Goal: Information Seeking & Learning: Learn about a topic

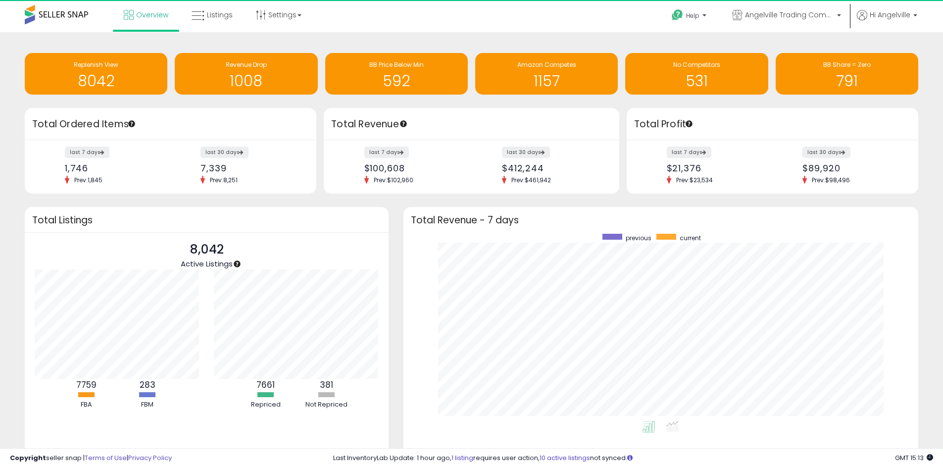
scroll to position [494857, 494549]
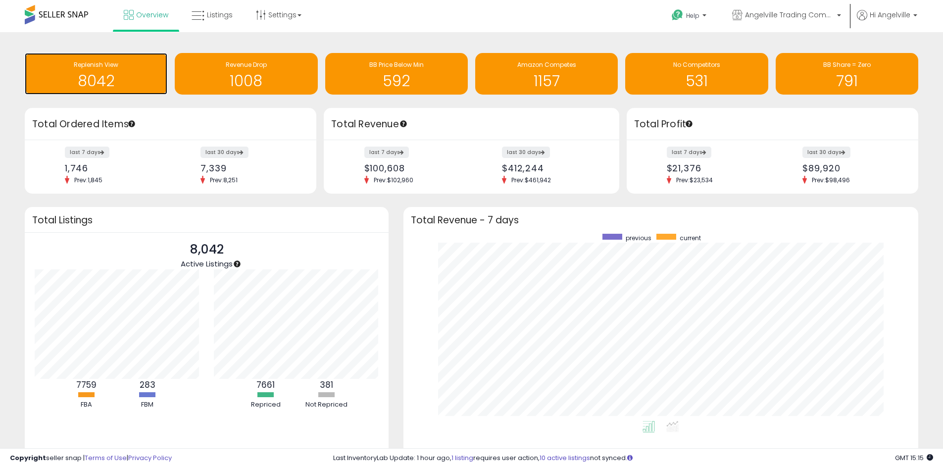
click at [108, 73] on h1 "8042" at bounding box center [96, 81] width 133 height 16
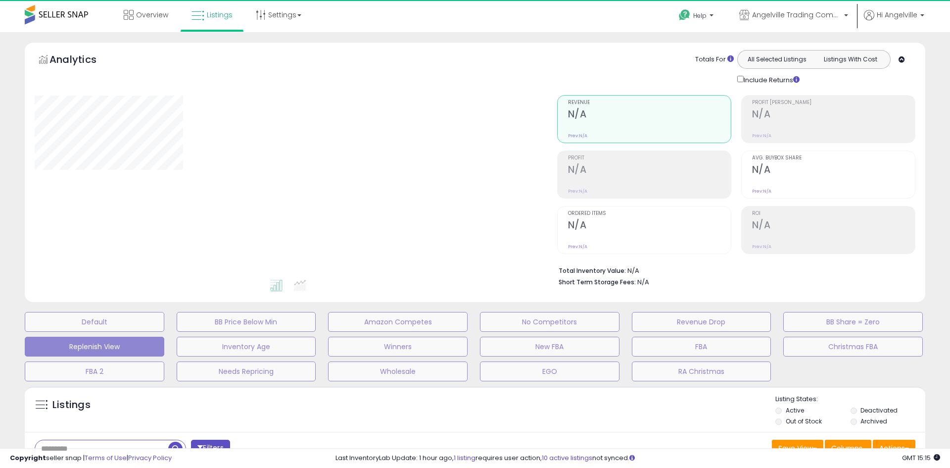
click at [8, 330] on div "Default BB Price Below Min Amazon Competes No Competitors Revenue Drop BB Share…" at bounding box center [475, 344] width 941 height 74
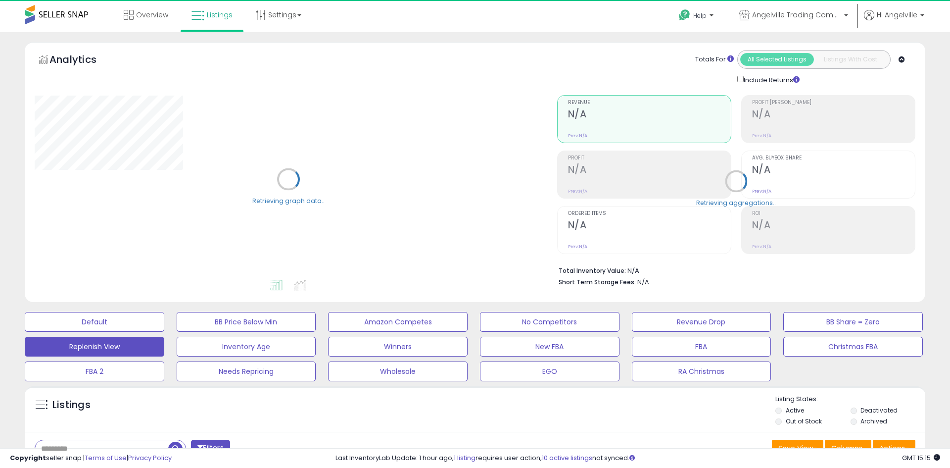
select select "**"
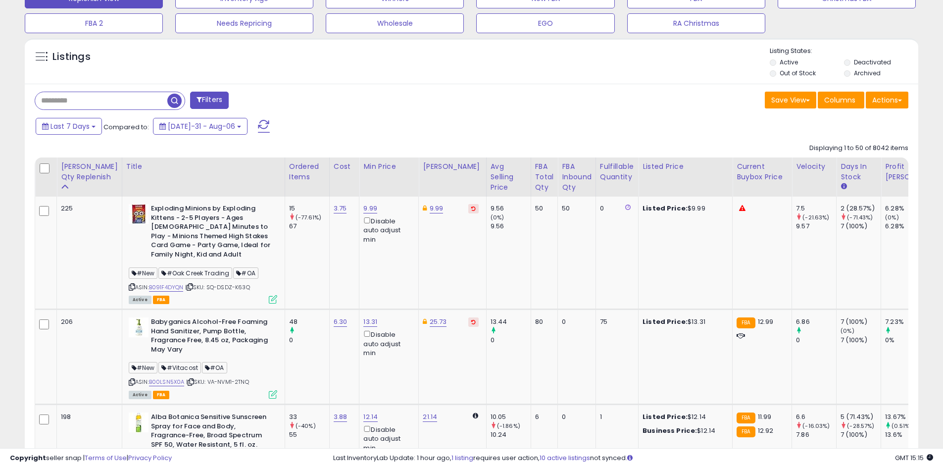
scroll to position [248, 0]
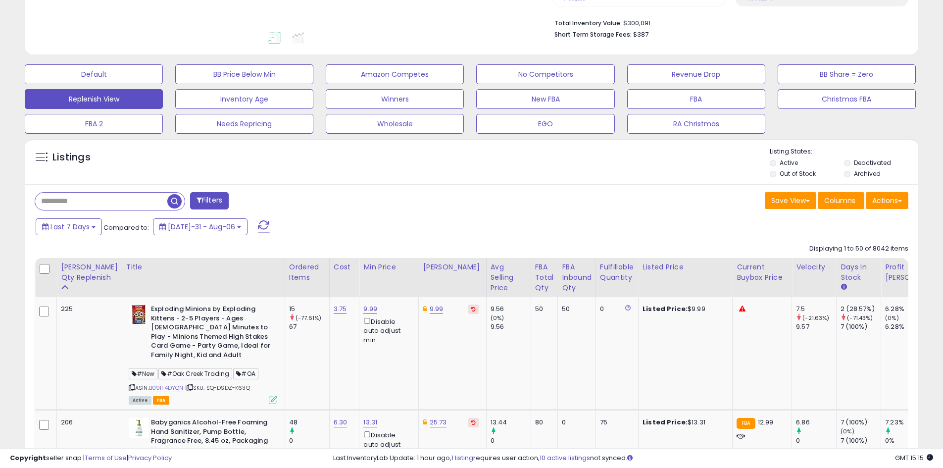
click at [79, 193] on input "text" at bounding box center [101, 201] width 132 height 17
paste input "**********"
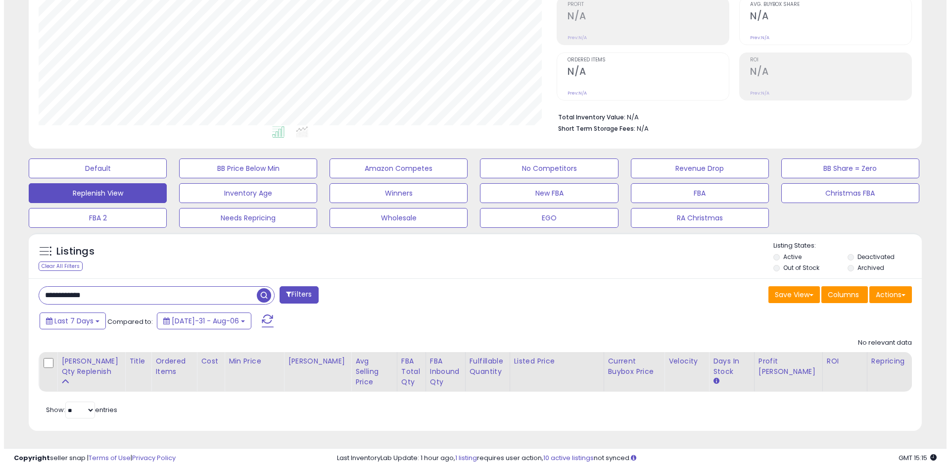
scroll to position [203, 518]
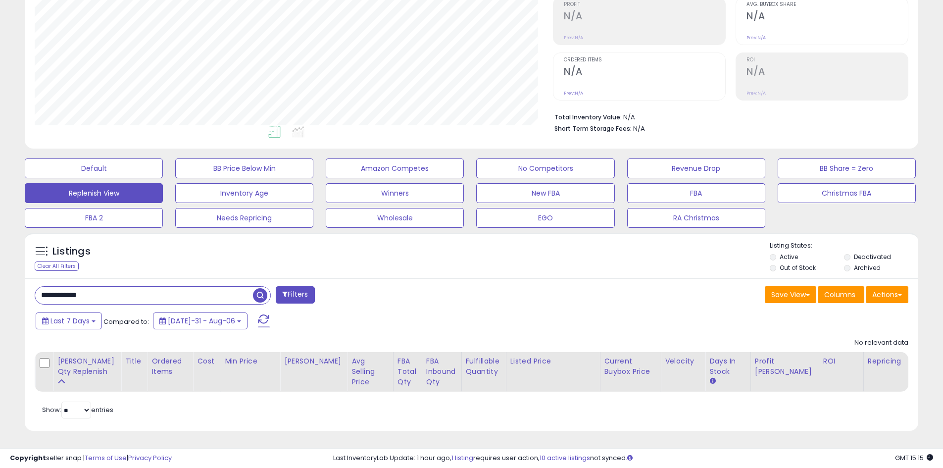
drag, startPoint x: 105, startPoint y: 296, endPoint x: 38, endPoint y: 294, distance: 66.9
click at [38, 294] on input "**********" at bounding box center [144, 295] width 218 height 17
paste input "text"
type input "**********"
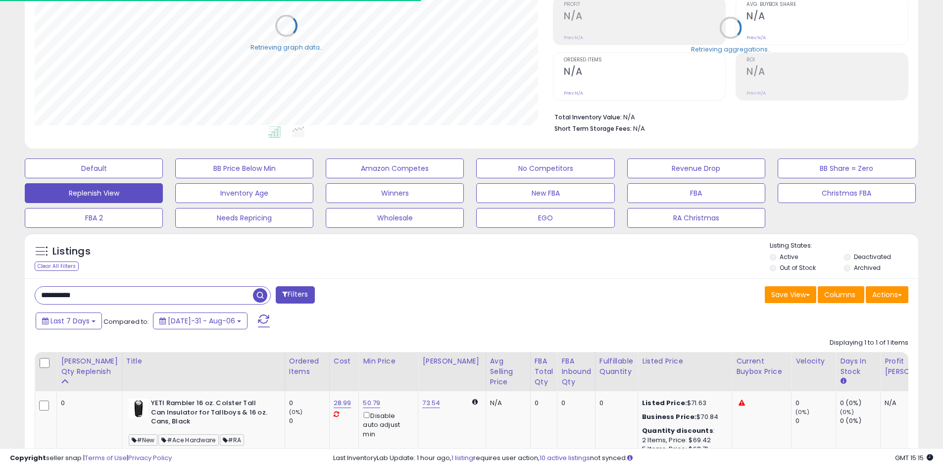
scroll to position [494841, 494526]
click at [482, 318] on div "Last 7 Days Compared to: Jul-31 - Aug-06" at bounding box center [360, 322] width 655 height 22
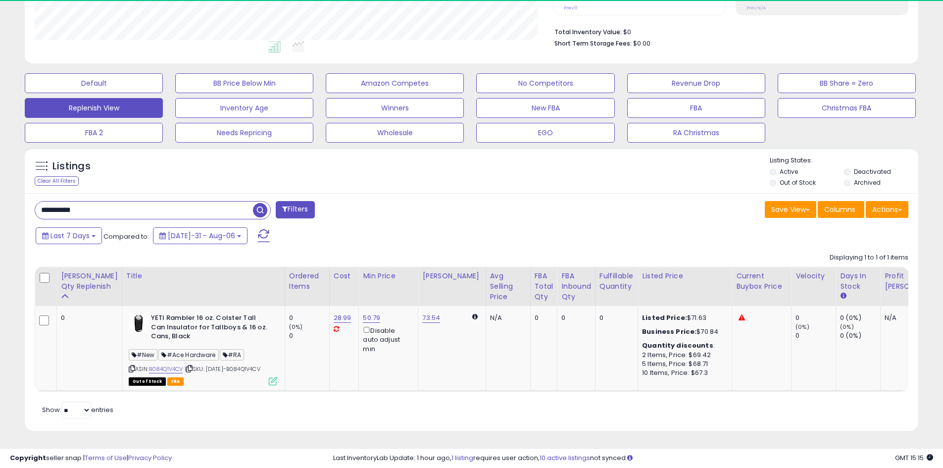
scroll to position [203, 518]
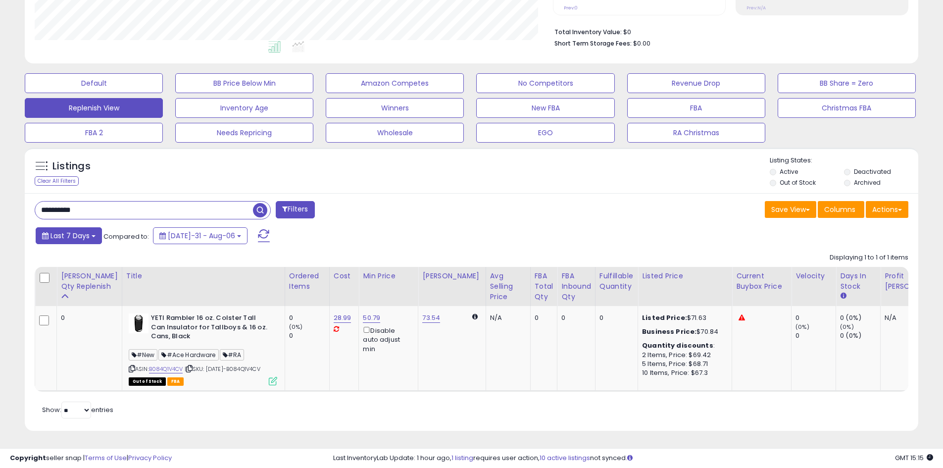
click at [92, 235] on b at bounding box center [94, 236] width 4 height 2
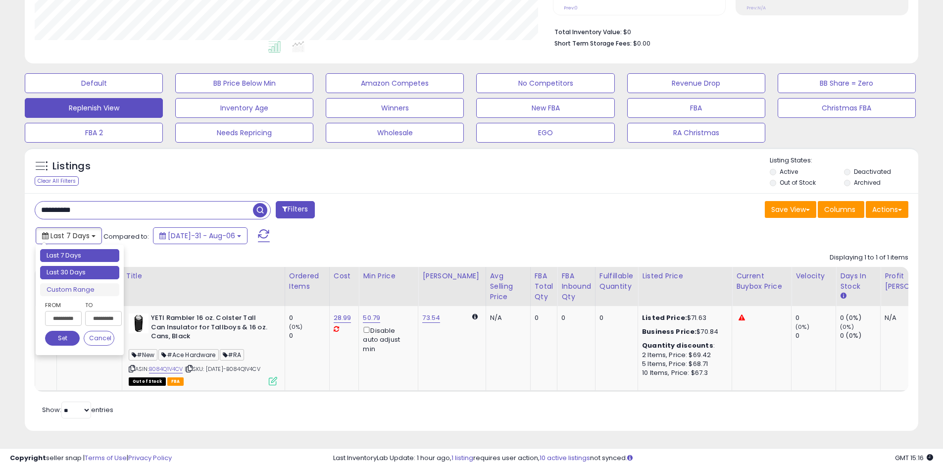
type input "**********"
click at [85, 266] on li "Last 30 Days" at bounding box center [79, 272] width 79 height 13
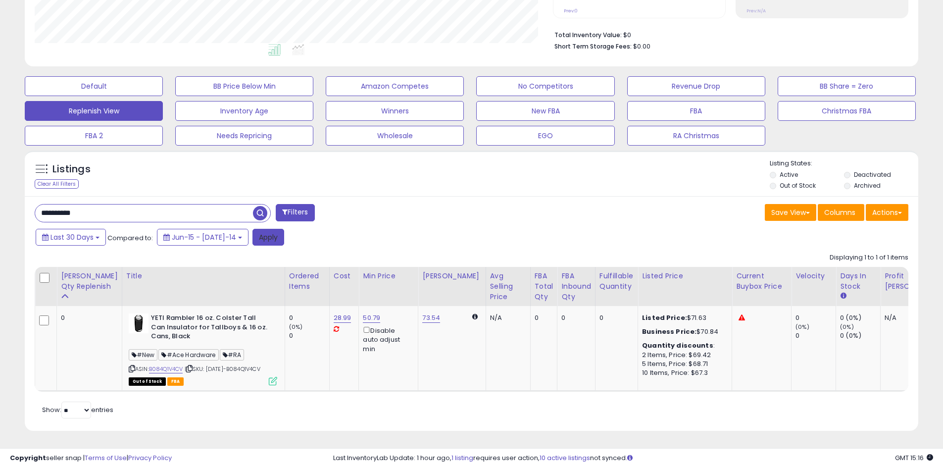
click at [252, 229] on button "Apply" at bounding box center [268, 237] width 32 height 17
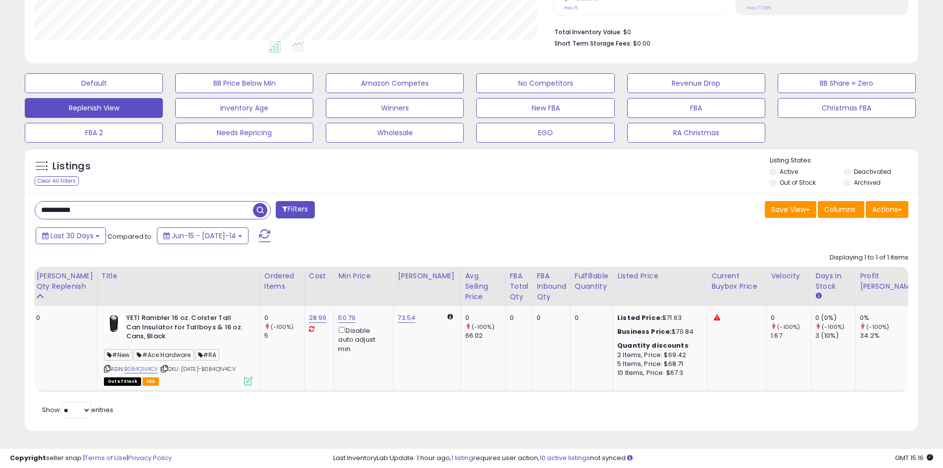
scroll to position [0, 0]
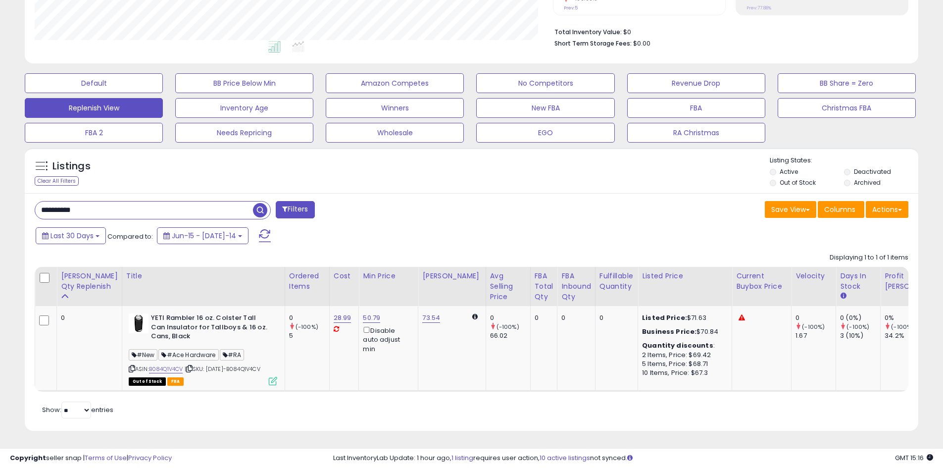
click at [432, 209] on div "**********" at bounding box center [472, 312] width 894 height 238
click at [149, 365] on link "B084Q1V4CV" at bounding box center [166, 369] width 34 height 8
drag, startPoint x: 100, startPoint y: 191, endPoint x: 29, endPoint y: 188, distance: 70.9
click at [29, 201] on div "**********" at bounding box center [249, 211] width 445 height 20
paste input "text"
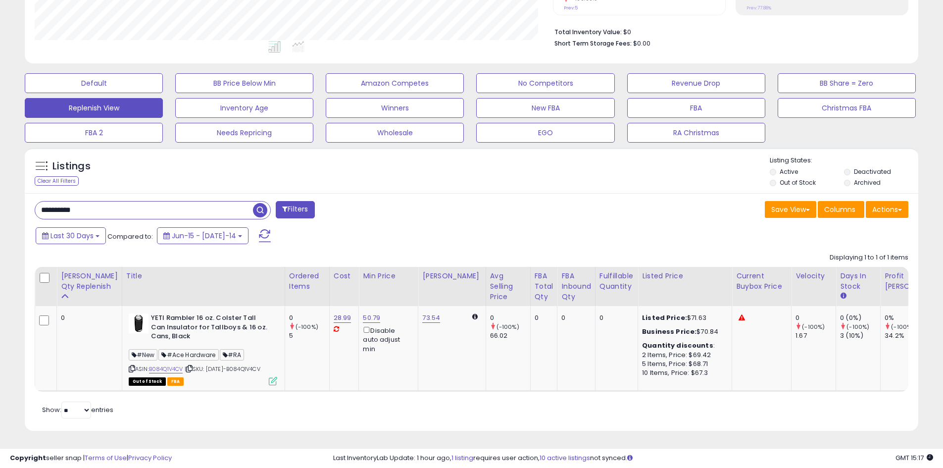
type input "**********"
click at [93, 231] on span "Last 30 Days" at bounding box center [71, 236] width 43 height 10
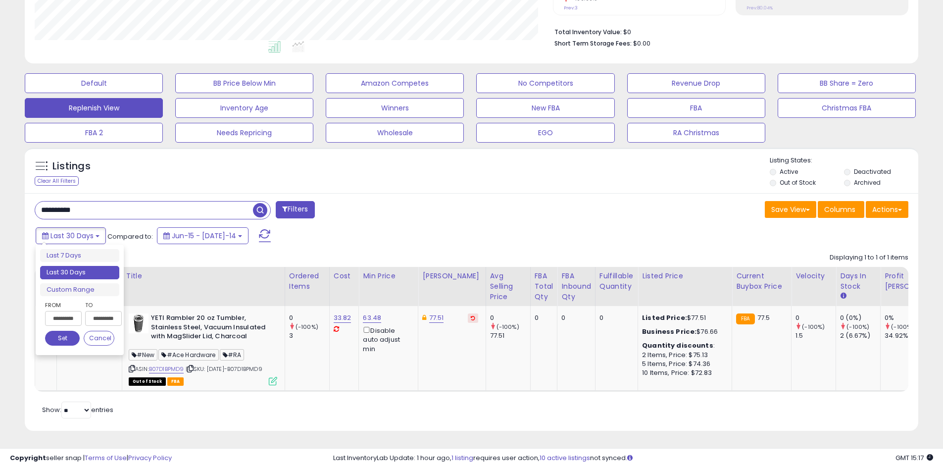
click at [83, 267] on ul "Last 7 Days Last 30 Days Custom Range" at bounding box center [79, 273] width 79 height 48
click at [84, 283] on li "Custom Range" at bounding box center [79, 289] width 79 height 13
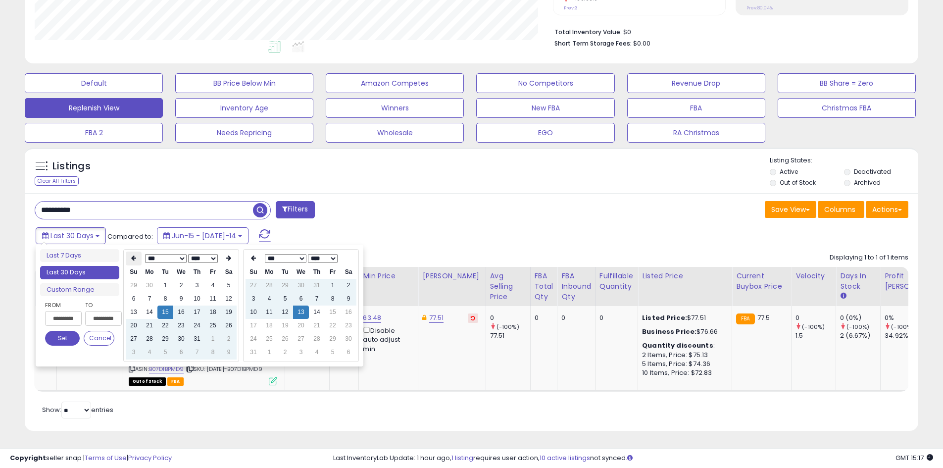
click at [137, 251] on th at bounding box center [134, 258] width 16 height 14
click at [187, 319] on td "18" at bounding box center [181, 325] width 16 height 13
type input "**********"
click at [73, 331] on button "Set" at bounding box center [62, 338] width 35 height 15
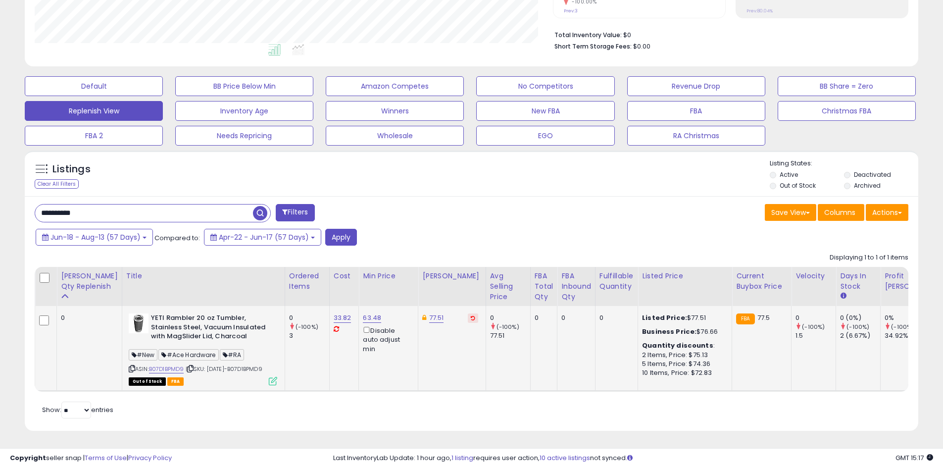
scroll to position [250, 0]
click at [346, 229] on button "Apply" at bounding box center [341, 237] width 32 height 17
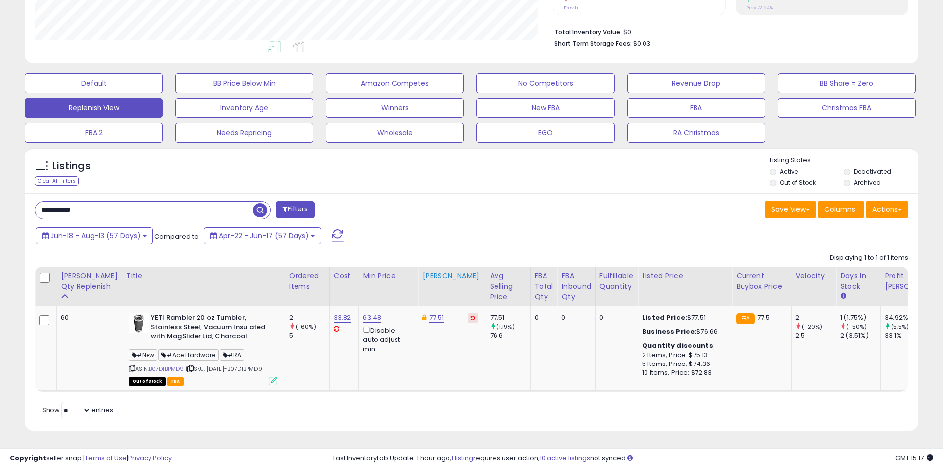
scroll to position [253, 0]
click at [423, 203] on div "**********" at bounding box center [249, 211] width 445 height 20
drag, startPoint x: 385, startPoint y: 195, endPoint x: 375, endPoint y: 206, distance: 15.5
click at [380, 206] on div "**********" at bounding box center [472, 312] width 894 height 238
drag, startPoint x: 91, startPoint y: 195, endPoint x: 28, endPoint y: 197, distance: 62.9
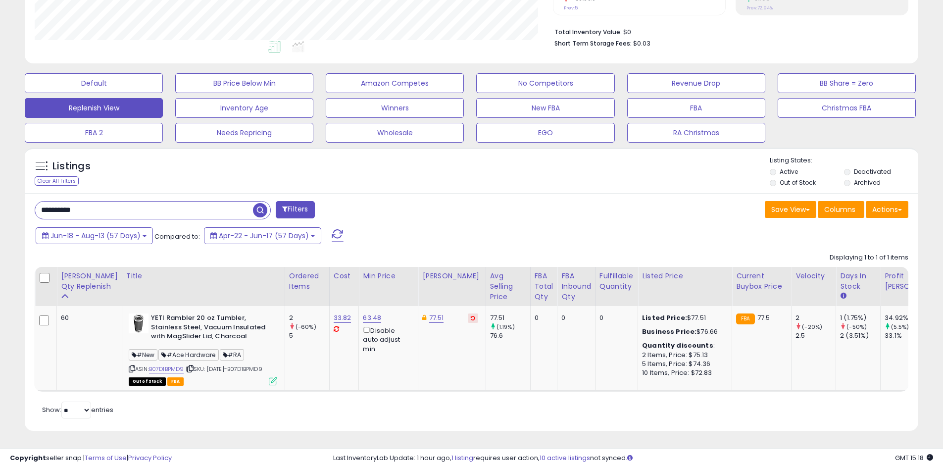
click at [28, 201] on div "**********" at bounding box center [249, 211] width 445 height 20
paste input "text"
type input "**********"
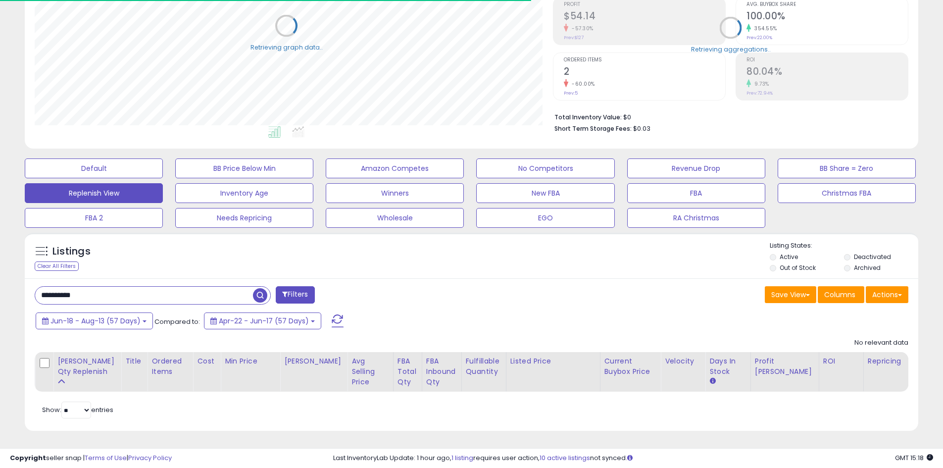
scroll to position [494841, 494526]
click at [351, 263] on div "Listings Clear All Filters Listing States:" at bounding box center [472, 258] width 894 height 34
click at [13, 267] on div "**********" at bounding box center [471, 166] width 933 height 554
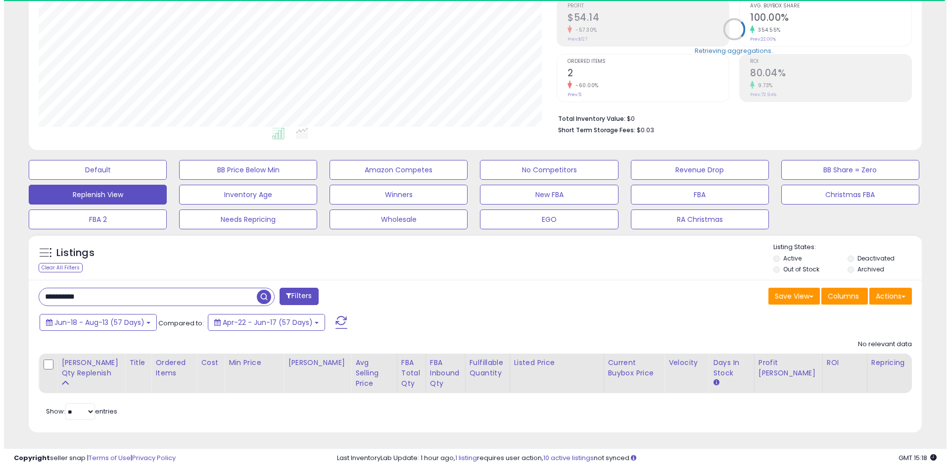
scroll to position [153, 0]
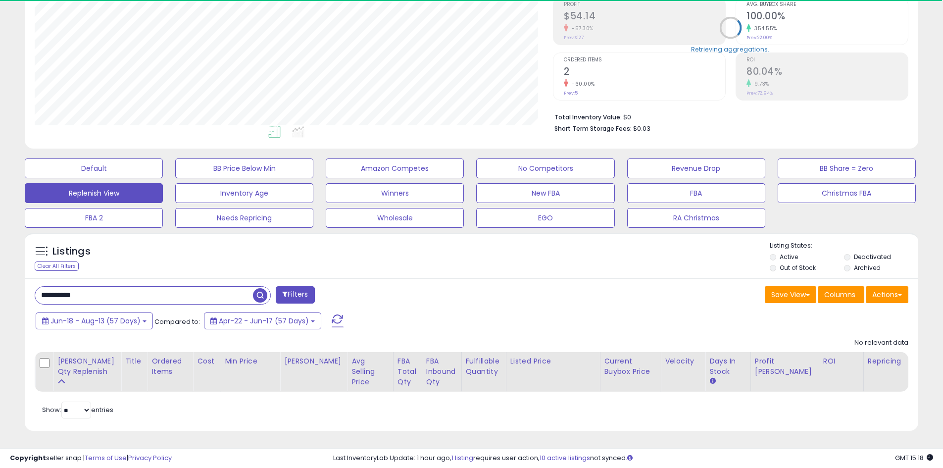
click at [431, 257] on div "Listings Clear All Filters Listing States:" at bounding box center [472, 258] width 894 height 34
click at [9, 261] on div "**********" at bounding box center [471, 166] width 933 height 554
click at [426, 268] on div "Listings Clear All Filters Listing States:" at bounding box center [472, 258] width 894 height 34
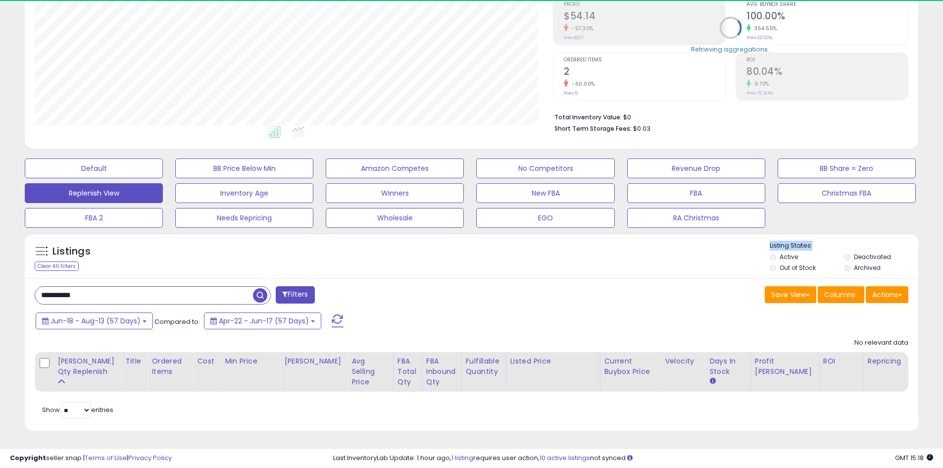
click at [426, 268] on div "Listings Clear All Filters Listing States:" at bounding box center [472, 258] width 894 height 34
click at [582, 258] on div "Listings Clear All Filters Listing States:" at bounding box center [472, 258] width 894 height 34
drag, startPoint x: 108, startPoint y: 289, endPoint x: 26, endPoint y: 293, distance: 82.3
click at [26, 293] on div "**********" at bounding box center [472, 354] width 894 height 153
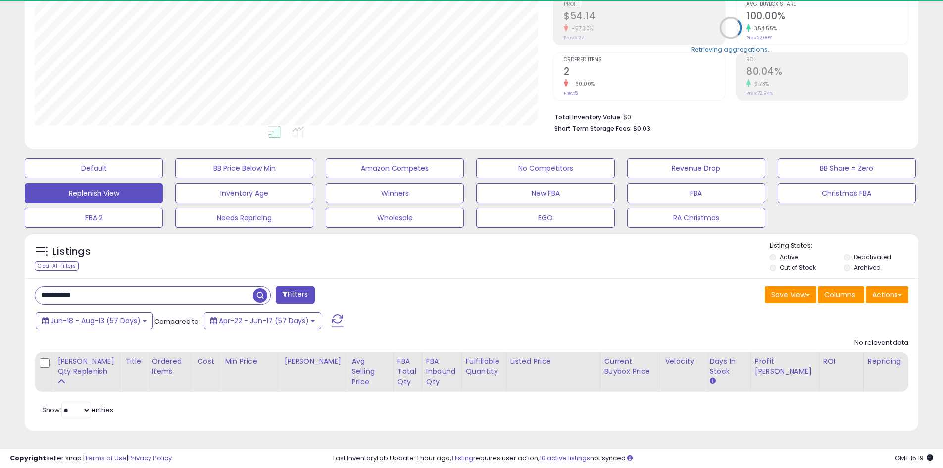
click at [265, 294] on span "button" at bounding box center [260, 295] width 14 height 14
click at [423, 265] on div "Listings Clear All Filters Listing States:" at bounding box center [472, 258] width 894 height 34
click at [387, 272] on div "Listings Clear All Filters Listing States:" at bounding box center [472, 258] width 894 height 34
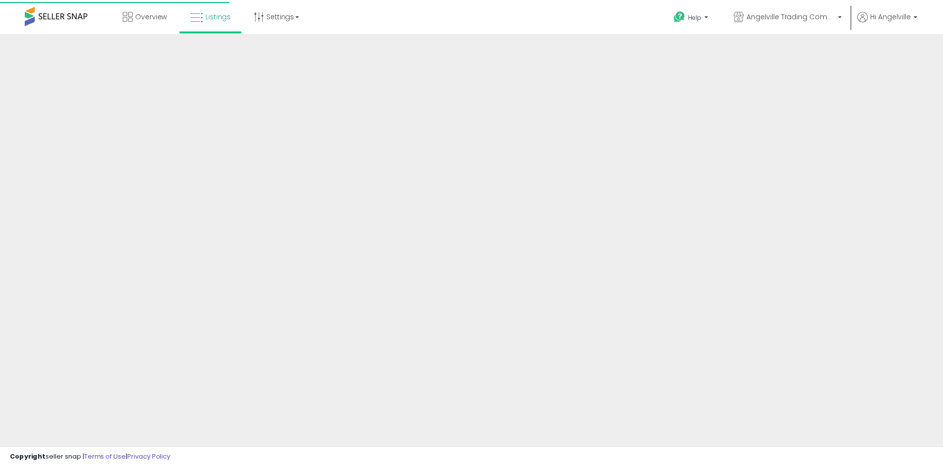
scroll to position [153, 0]
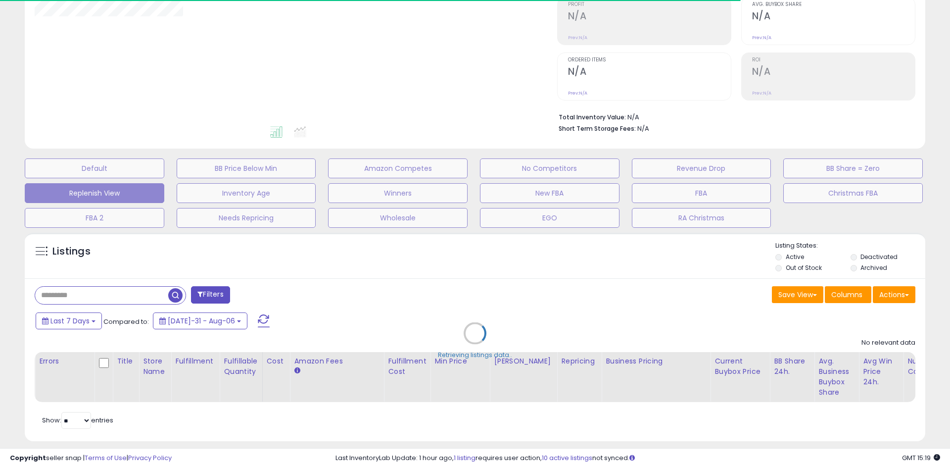
type input "**********"
select select "**"
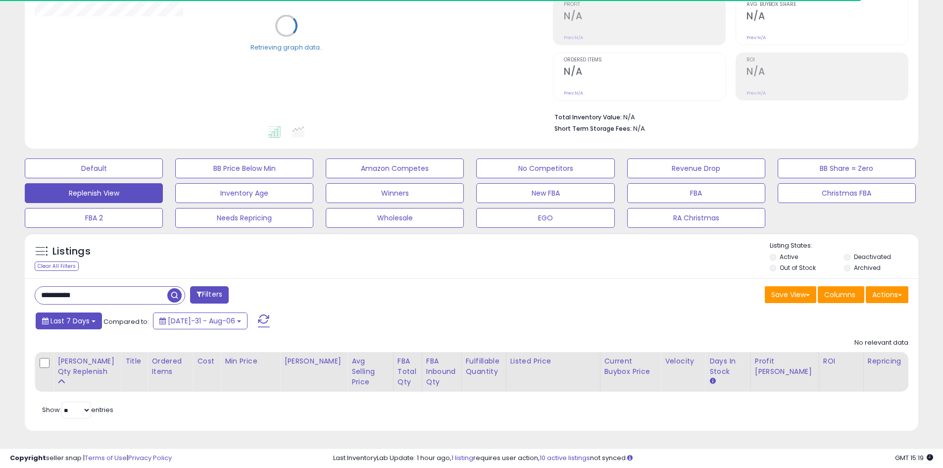
click at [79, 322] on span "Last 7 Days" at bounding box center [69, 321] width 39 height 10
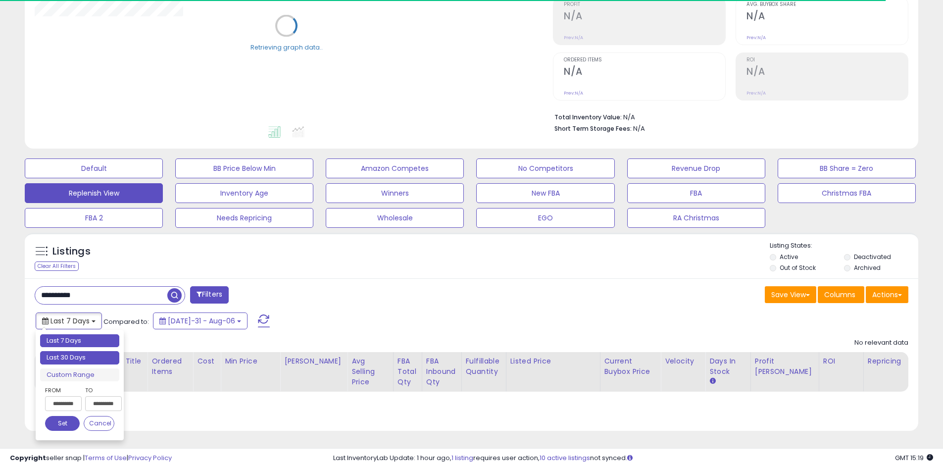
type input "**********"
click at [87, 356] on li "Last 30 Days" at bounding box center [79, 357] width 79 height 13
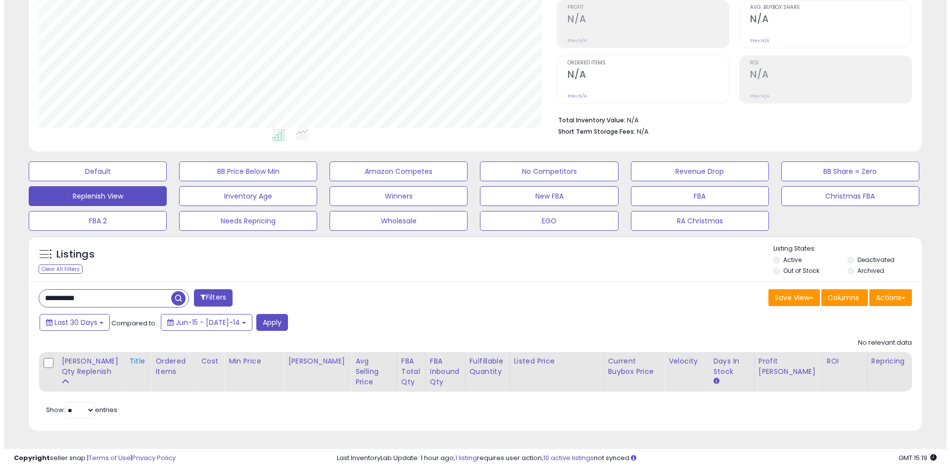
scroll to position [203, 518]
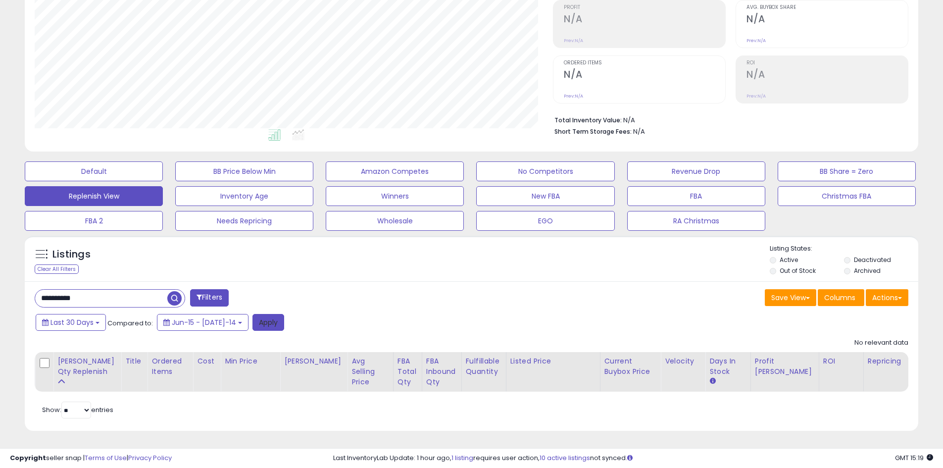
click at [259, 326] on button "Apply" at bounding box center [268, 322] width 32 height 17
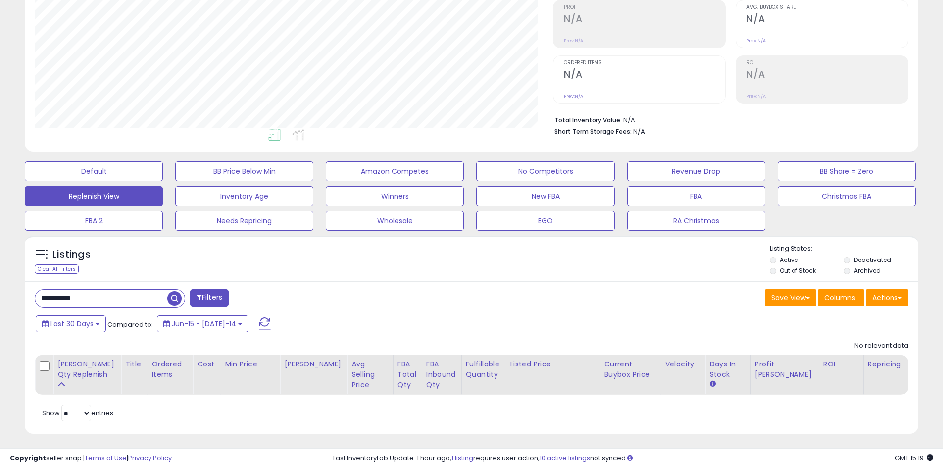
click at [110, 300] on input "**********" at bounding box center [101, 298] width 132 height 17
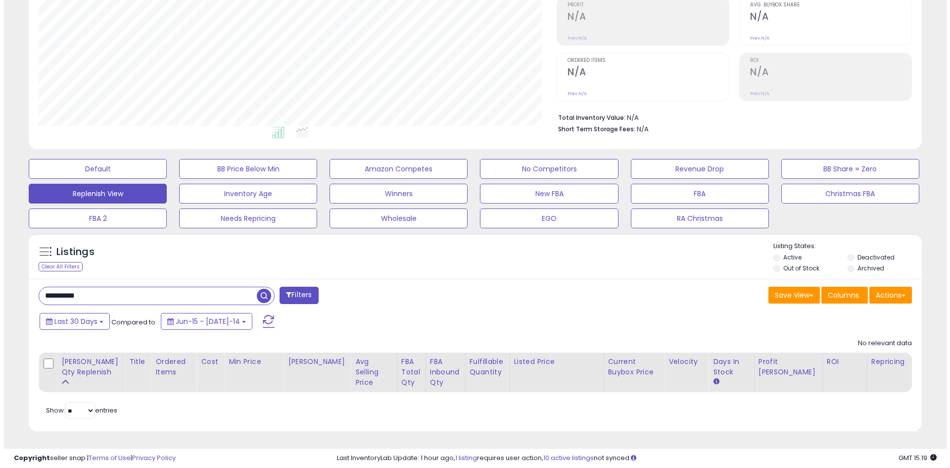
scroll to position [153, 0]
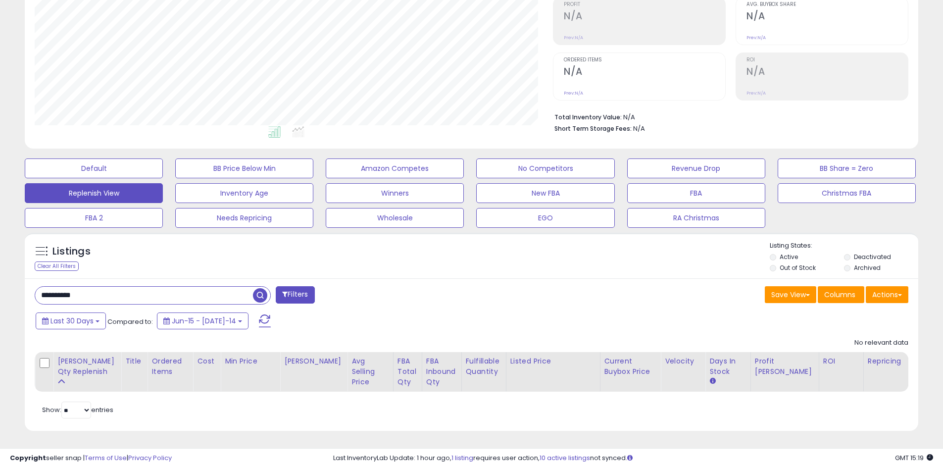
drag, startPoint x: 95, startPoint y: 294, endPoint x: 13, endPoint y: 293, distance: 81.7
click at [13, 293] on div "**********" at bounding box center [471, 166] width 933 height 554
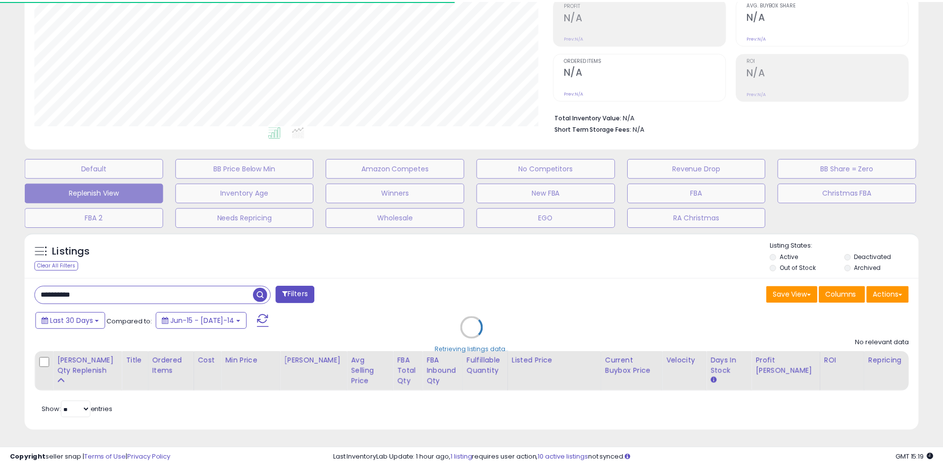
scroll to position [494841, 494526]
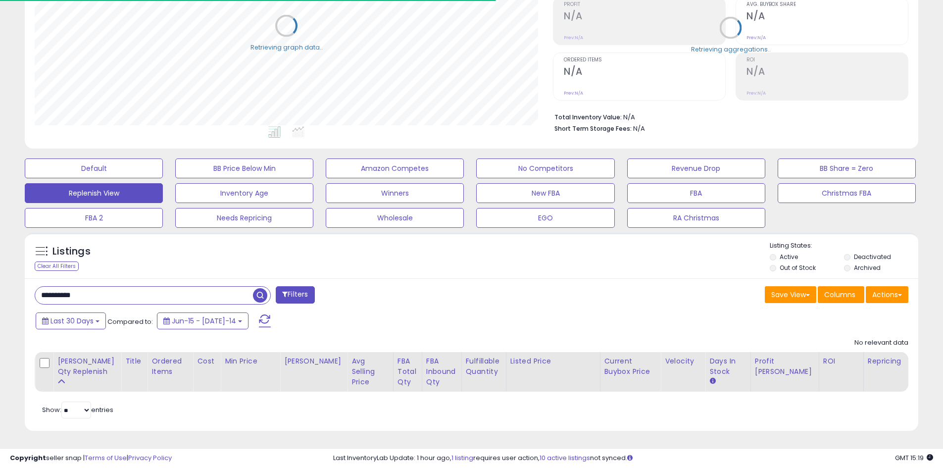
click at [385, 275] on div "Listings Clear All Filters" at bounding box center [472, 256] width 894 height 46
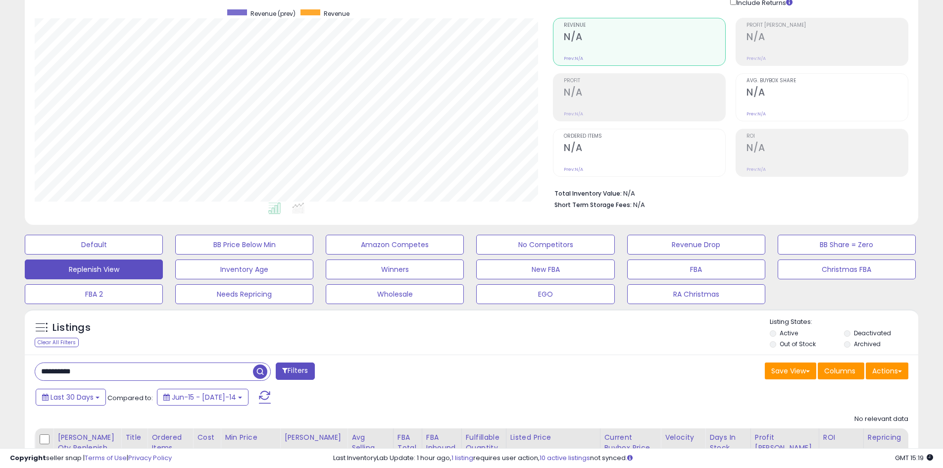
scroll to position [153, 0]
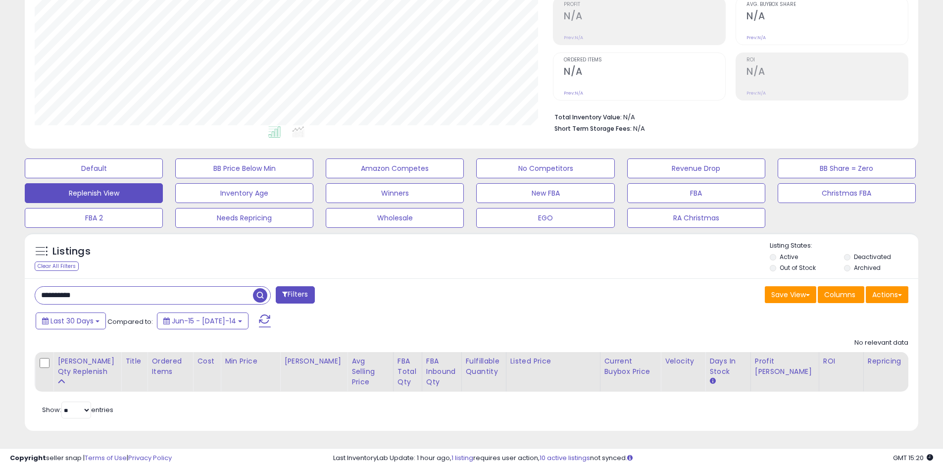
drag, startPoint x: 98, startPoint y: 295, endPoint x: 8, endPoint y: 296, distance: 89.6
click at [8, 296] on div "**********" at bounding box center [471, 166] width 933 height 554
paste input "text"
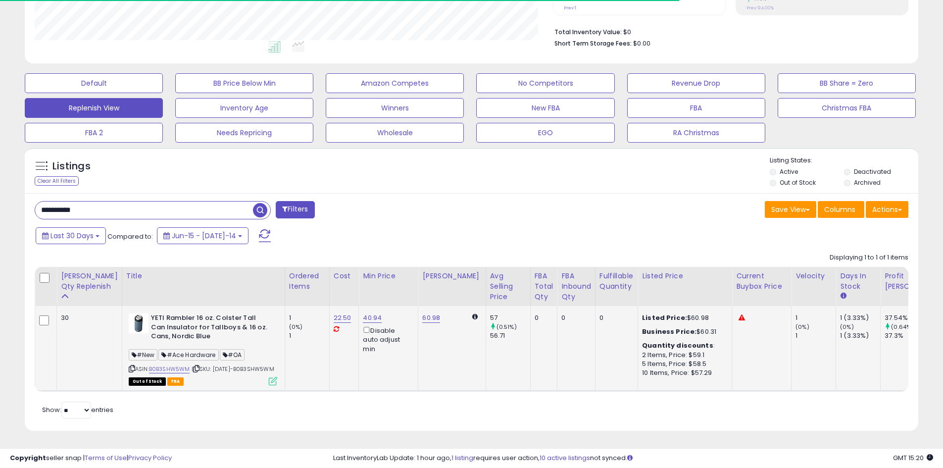
scroll to position [203, 518]
drag, startPoint x: 99, startPoint y: 192, endPoint x: 35, endPoint y: 193, distance: 63.9
click at [35, 201] on input "**********" at bounding box center [144, 209] width 218 height 17
paste input "text"
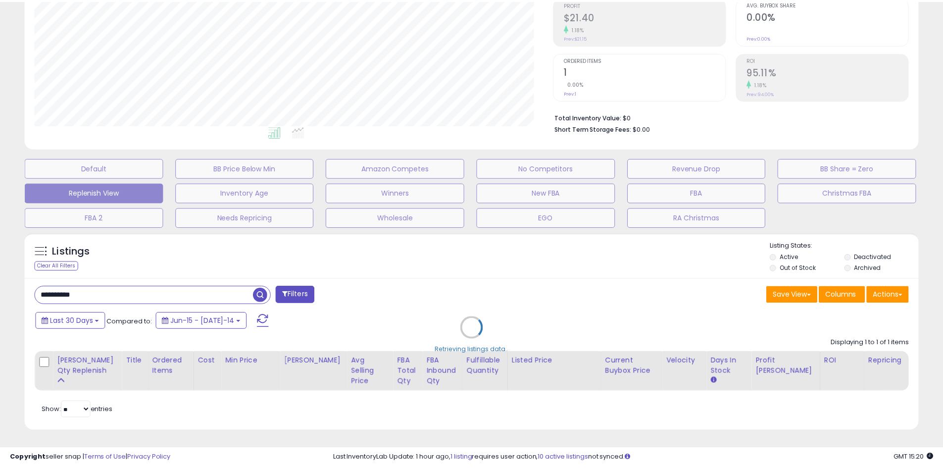
scroll to position [0, 0]
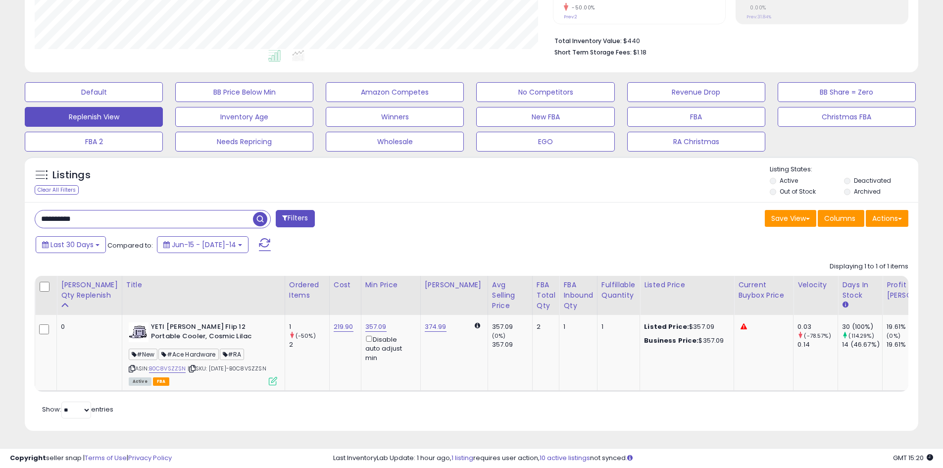
drag, startPoint x: 96, startPoint y: 211, endPoint x: 43, endPoint y: 210, distance: 53.5
click at [41, 210] on input "**********" at bounding box center [144, 218] width 218 height 17
paste input "text"
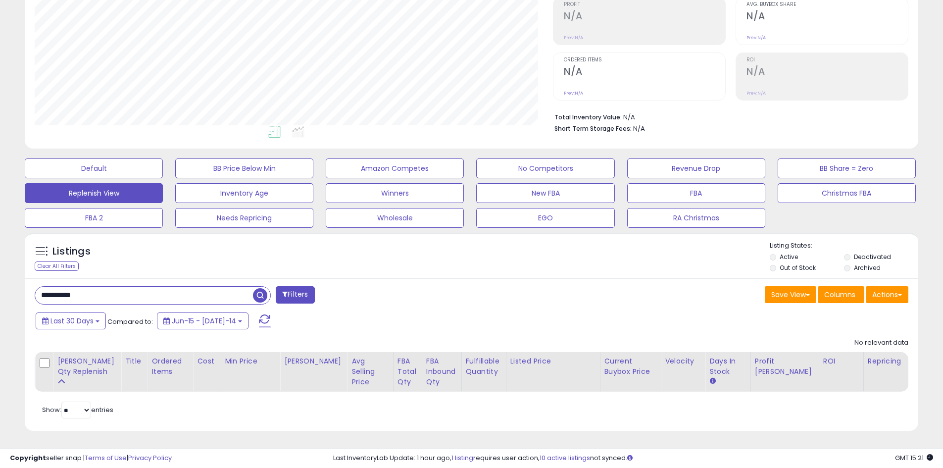
drag, startPoint x: 102, startPoint y: 288, endPoint x: 22, endPoint y: 291, distance: 79.8
click at [20, 291] on div "Listings Clear All Filters" at bounding box center [471, 335] width 908 height 215
paste input "text"
drag, startPoint x: 99, startPoint y: 295, endPoint x: 32, endPoint y: 298, distance: 66.4
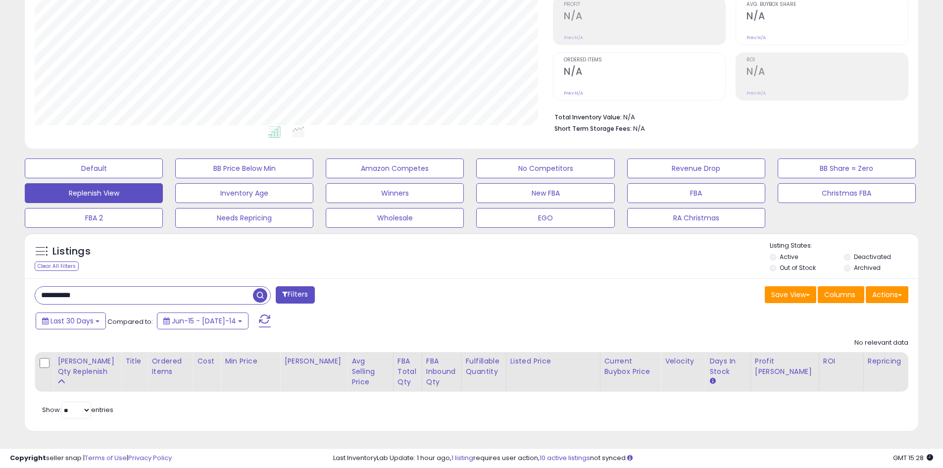
click at [32, 298] on div "**********" at bounding box center [249, 296] width 445 height 20
paste input "text"
click at [459, 290] on div "**********" at bounding box center [249, 296] width 445 height 20
drag, startPoint x: 98, startPoint y: 293, endPoint x: 21, endPoint y: 296, distance: 76.8
click at [20, 296] on div "Listings Clear All Filters" at bounding box center [471, 335] width 908 height 215
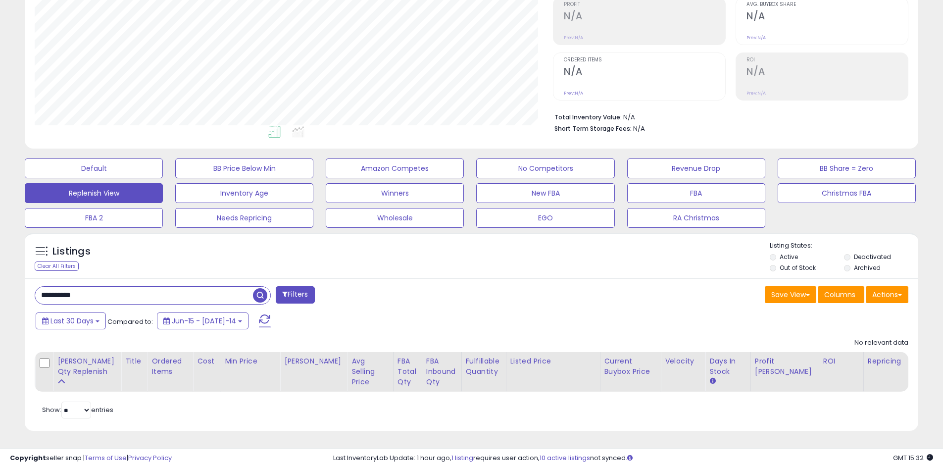
paste input "text"
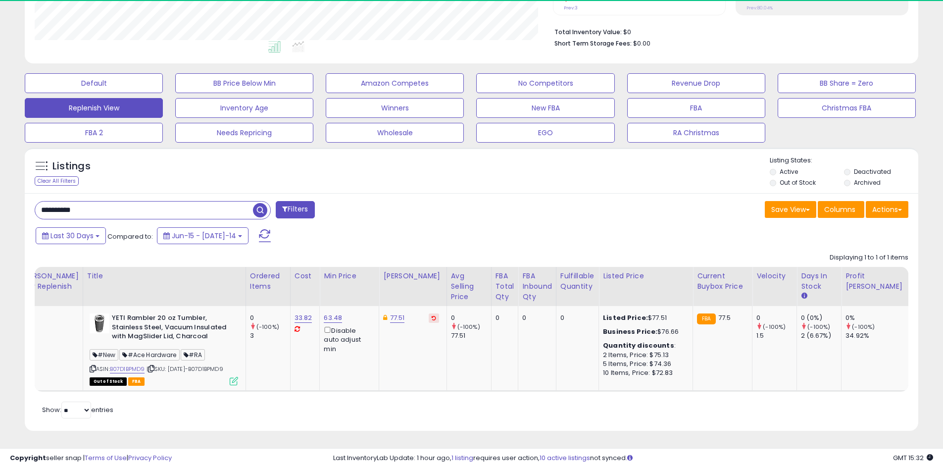
scroll to position [0, 0]
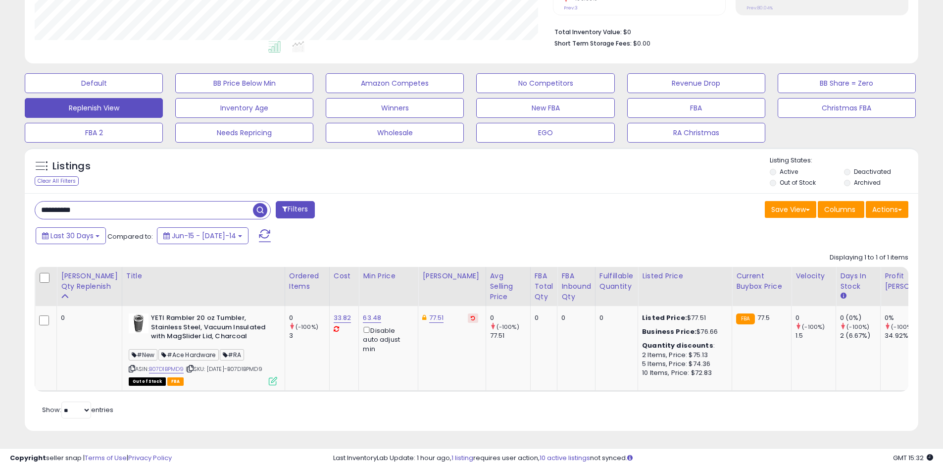
click at [429, 201] on div "**********" at bounding box center [249, 211] width 445 height 20
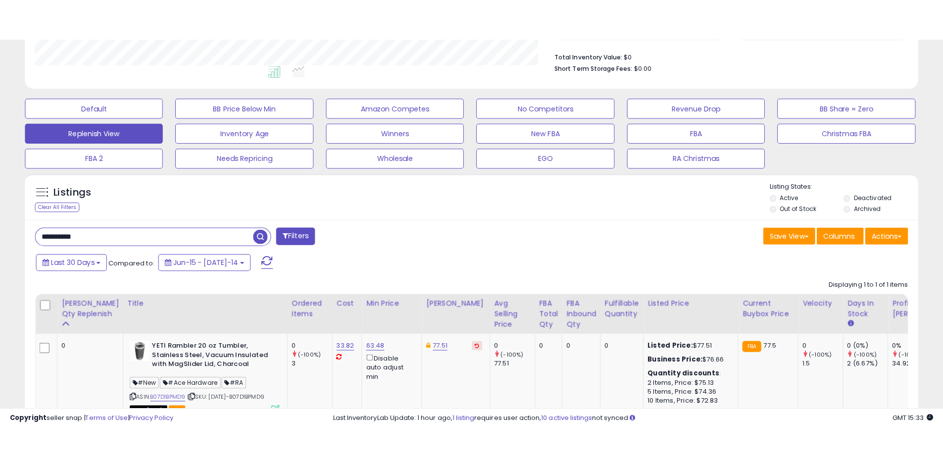
scroll to position [203, 518]
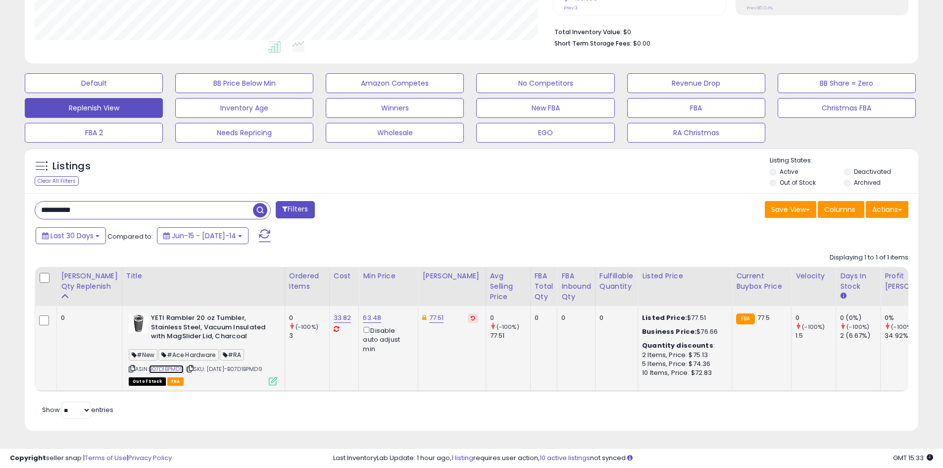
click at [149, 365] on link "B07D1BPMD9" at bounding box center [166, 369] width 35 height 8
click at [150, 365] on link "B07D1BPMD9" at bounding box center [166, 369] width 35 height 8
drag, startPoint x: 93, startPoint y: 191, endPoint x: 61, endPoint y: 190, distance: 31.2
click at [38, 201] on input "**********" at bounding box center [144, 209] width 218 height 17
paste input "text"
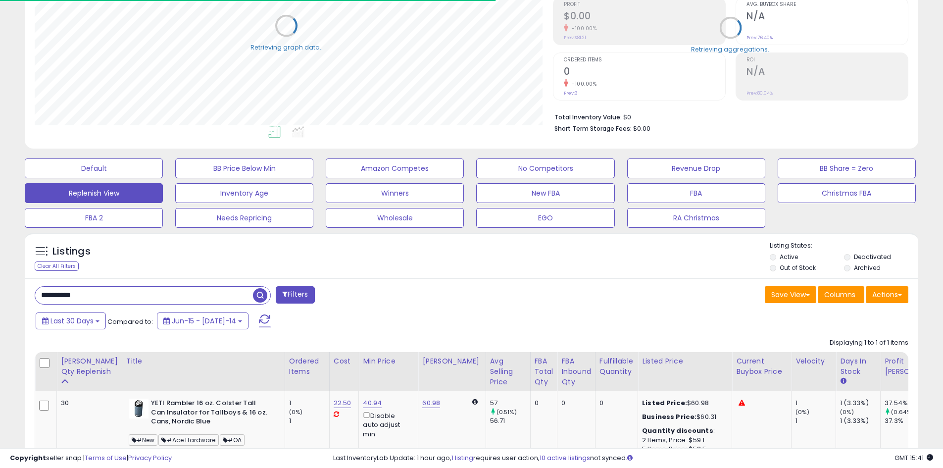
scroll to position [494841, 494526]
click at [358, 267] on div "Listings Clear All Filters Listing States:" at bounding box center [472, 258] width 894 height 34
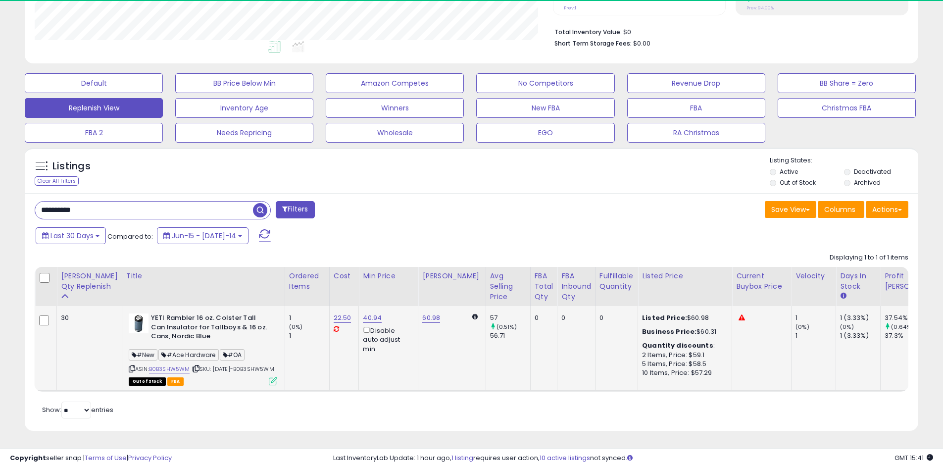
scroll to position [203, 518]
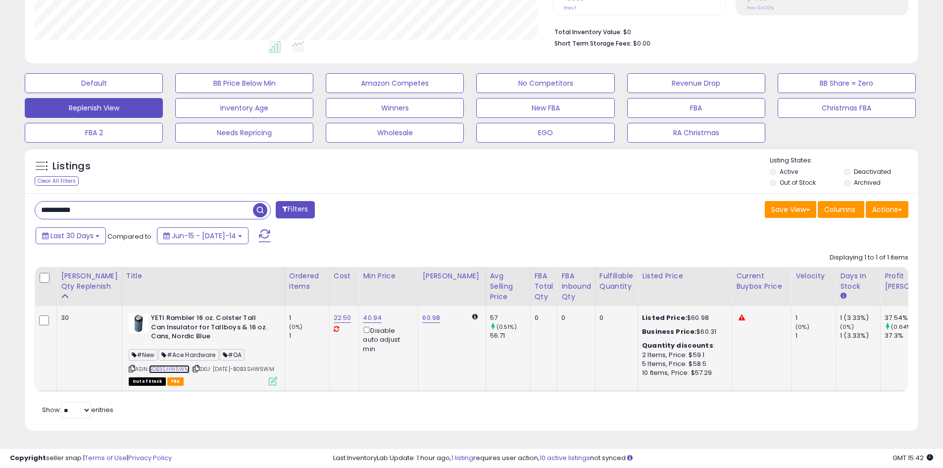
click at [149, 365] on link "B0B3SHW5WM" at bounding box center [169, 369] width 41 height 8
drag, startPoint x: 111, startPoint y: 195, endPoint x: 37, endPoint y: 189, distance: 74.0
click at [36, 201] on input "**********" at bounding box center [144, 209] width 218 height 17
paste input "text"
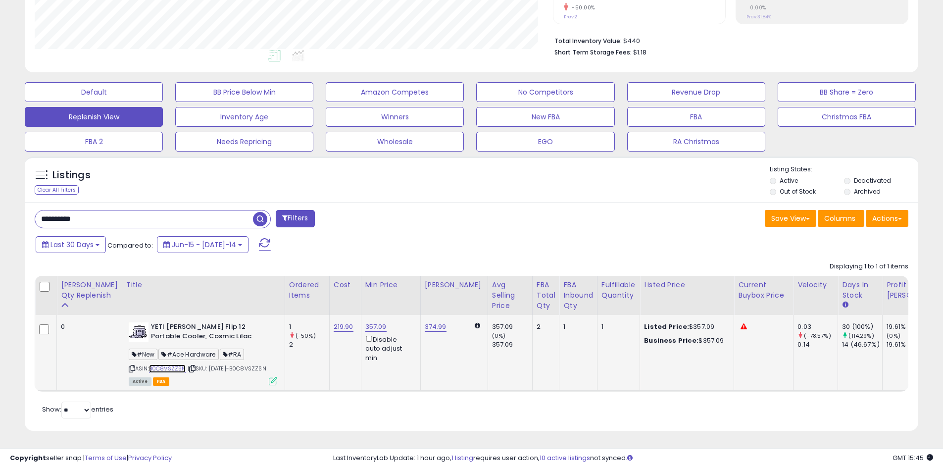
click at [158, 364] on link "B0C8VSZZSN" at bounding box center [167, 368] width 37 height 8
drag, startPoint x: 86, startPoint y: 206, endPoint x: 22, endPoint y: 206, distance: 63.9
click at [20, 206] on div "Listings Clear All Filters" at bounding box center [471, 297] width 908 height 292
paste input "text"
type input "**********"
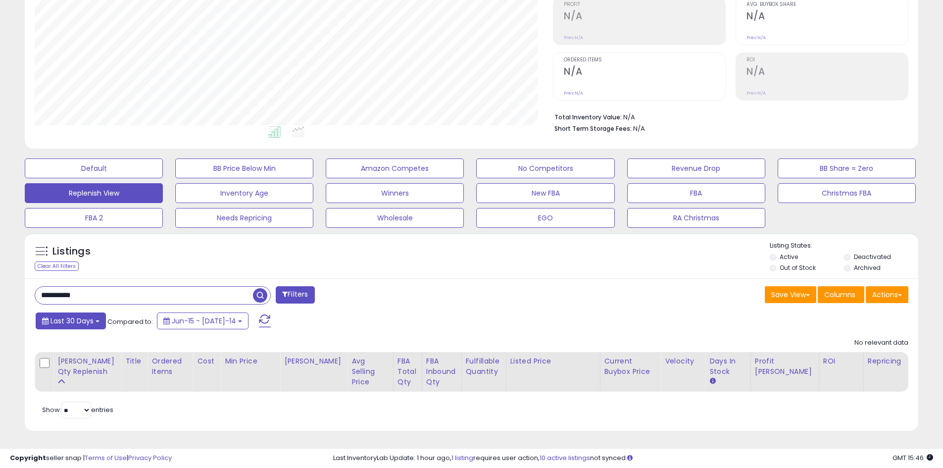
click at [87, 321] on span "Last 30 Days" at bounding box center [71, 321] width 43 height 10
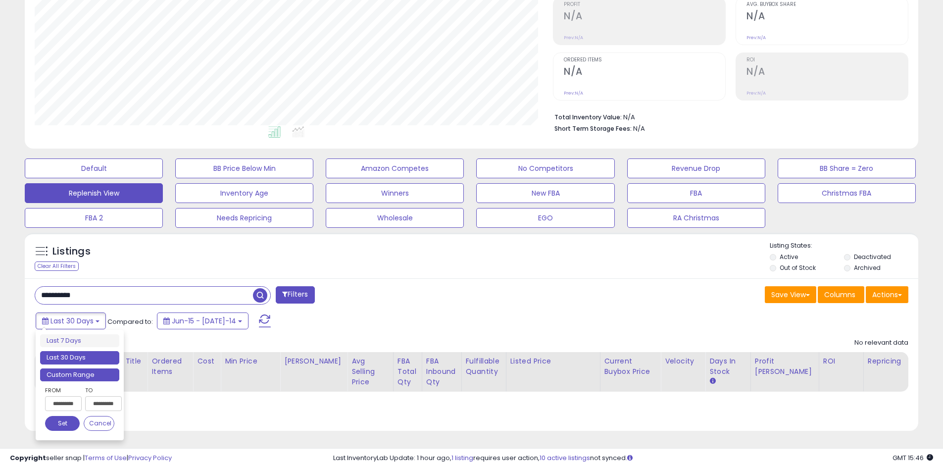
click at [75, 370] on li "Custom Range" at bounding box center [79, 374] width 79 height 13
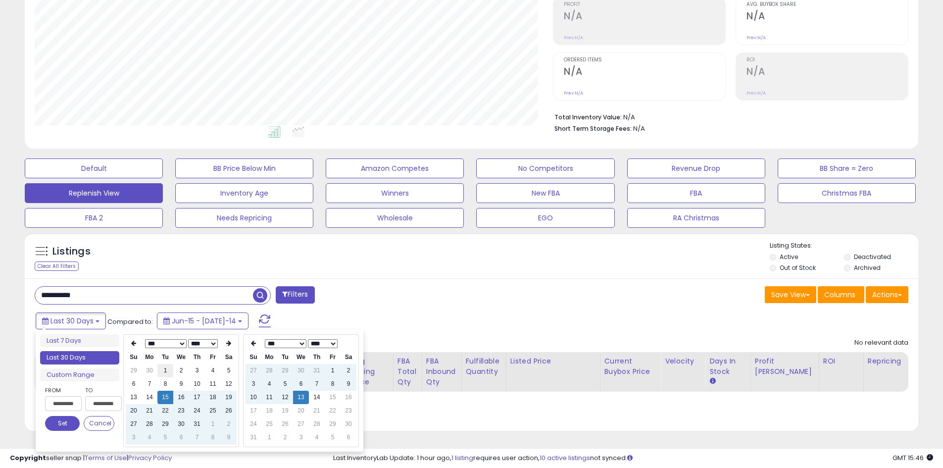
click at [167, 371] on td "1" at bounding box center [165, 370] width 16 height 13
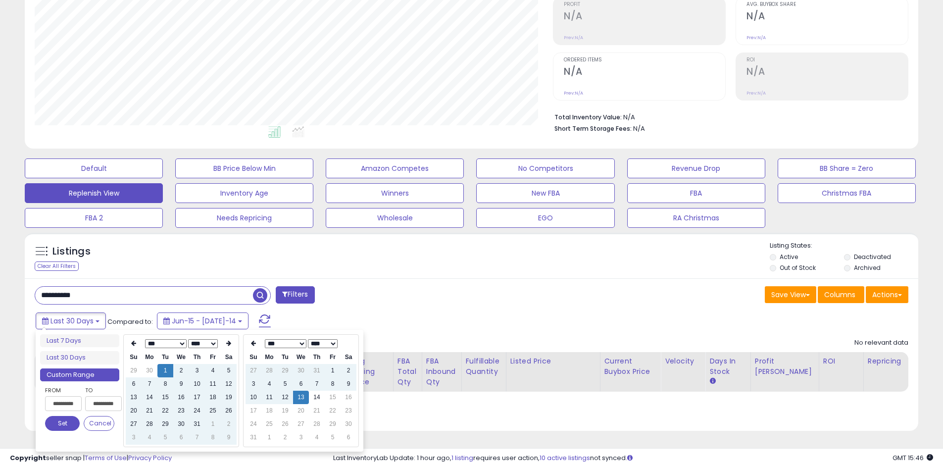
type input "**********"
click at [70, 418] on button "Set" at bounding box center [62, 423] width 35 height 15
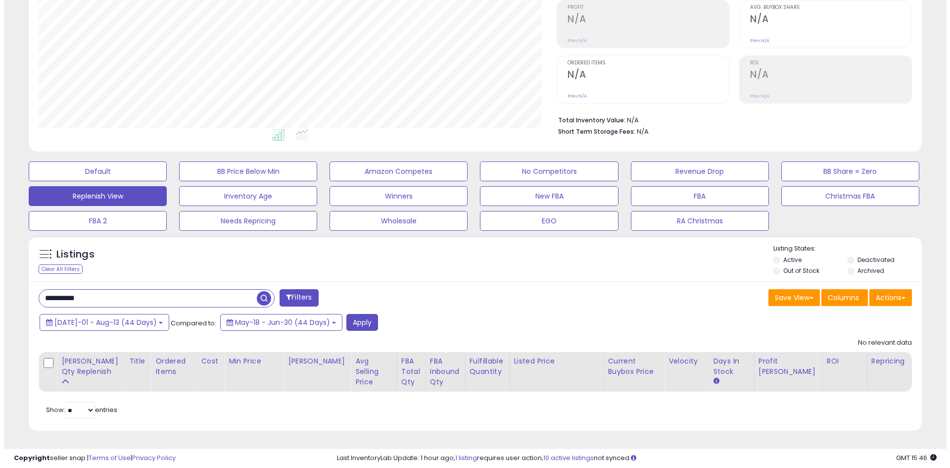
scroll to position [150, 0]
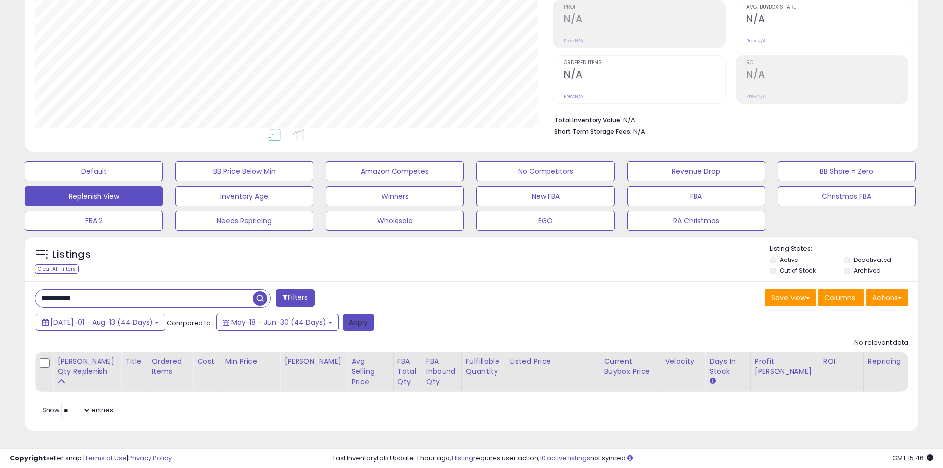
click at [343, 327] on button "Apply" at bounding box center [359, 322] width 32 height 17
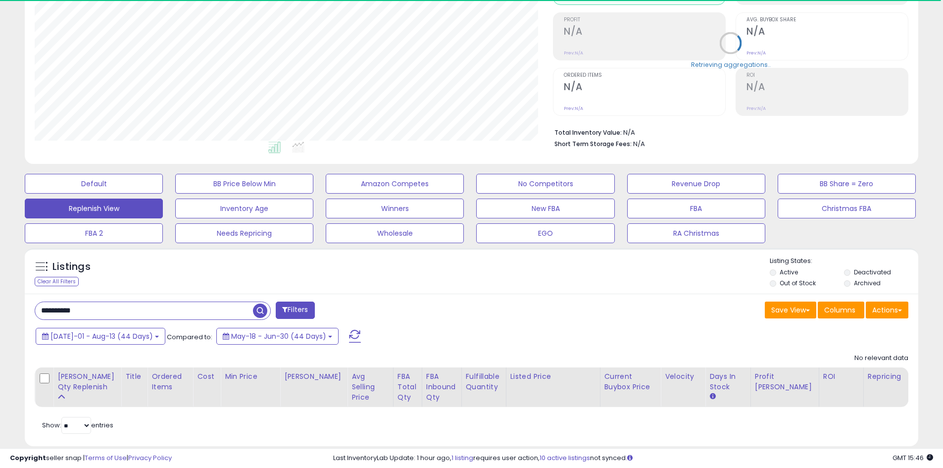
scroll to position [153, 0]
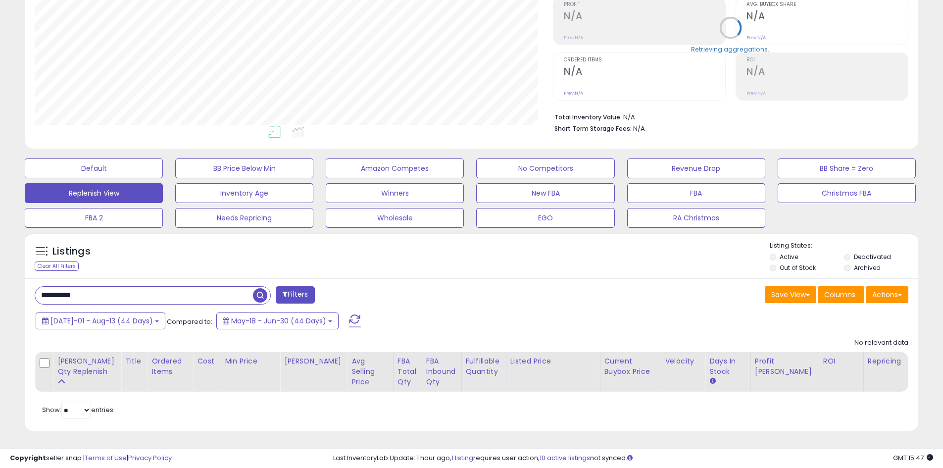
click at [443, 284] on div "**********" at bounding box center [472, 354] width 894 height 153
click at [107, 319] on span "[DATE]-01 - Aug-13 (44 Days)" at bounding box center [101, 321] width 102 height 10
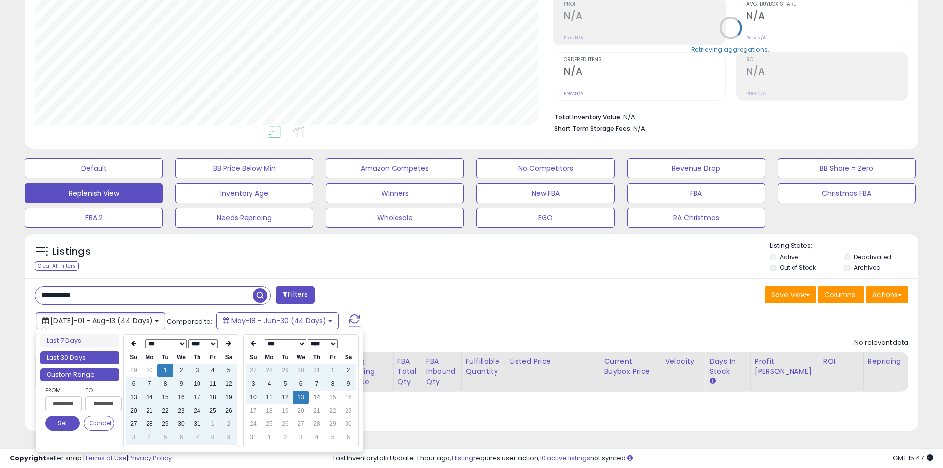
type input "**********"
click at [67, 360] on li "Last 30 Days" at bounding box center [79, 357] width 79 height 13
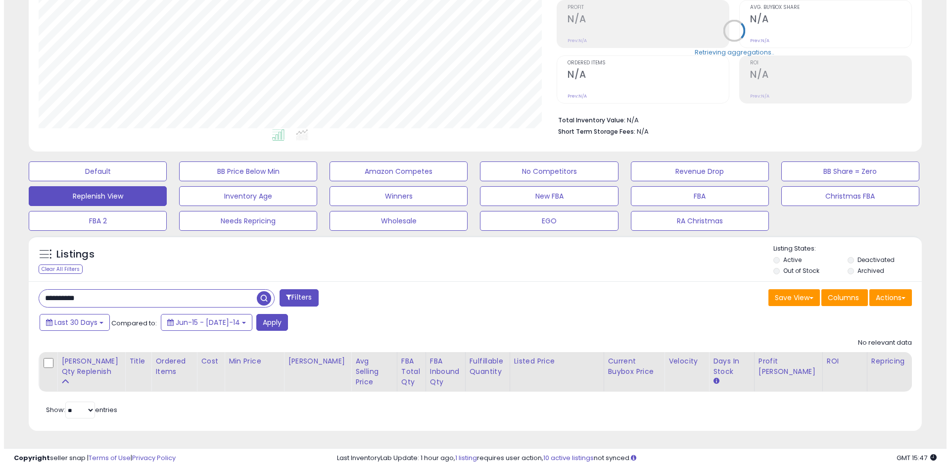
scroll to position [150, 0]
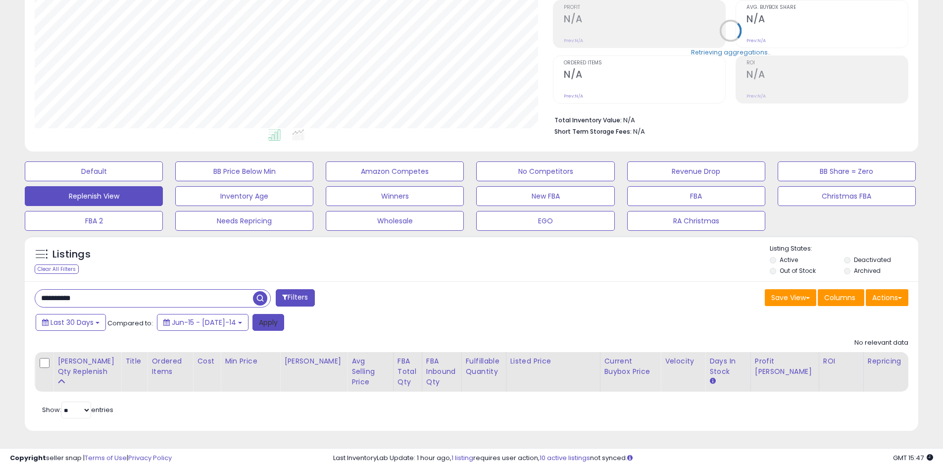
click at [252, 324] on button "Apply" at bounding box center [268, 322] width 32 height 17
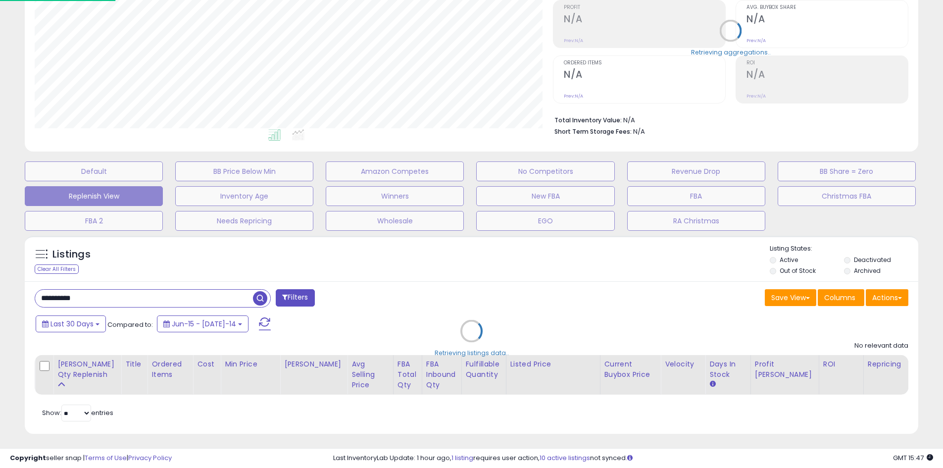
scroll to position [203, 523]
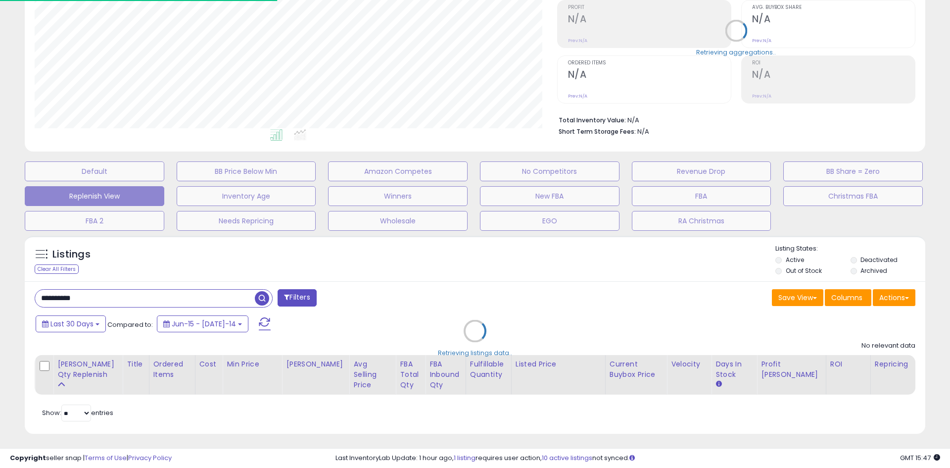
click at [379, 318] on div "Retrieving listings data.." at bounding box center [475, 338] width 916 height 215
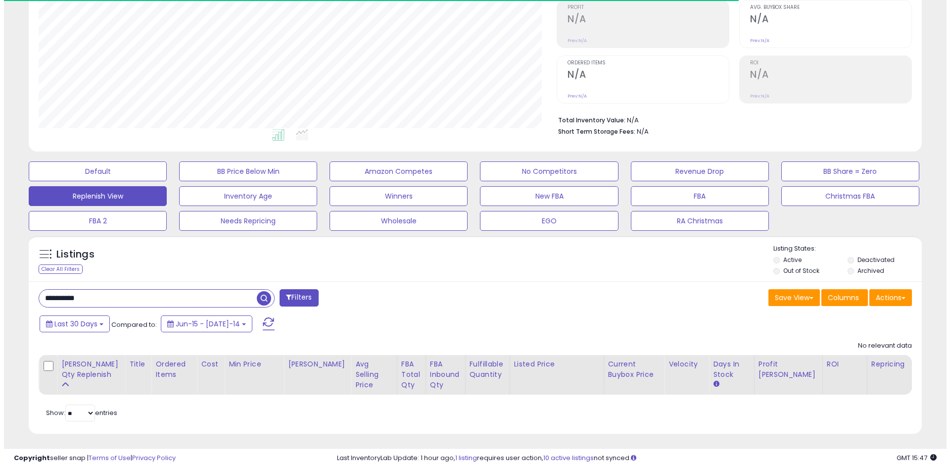
scroll to position [203, 518]
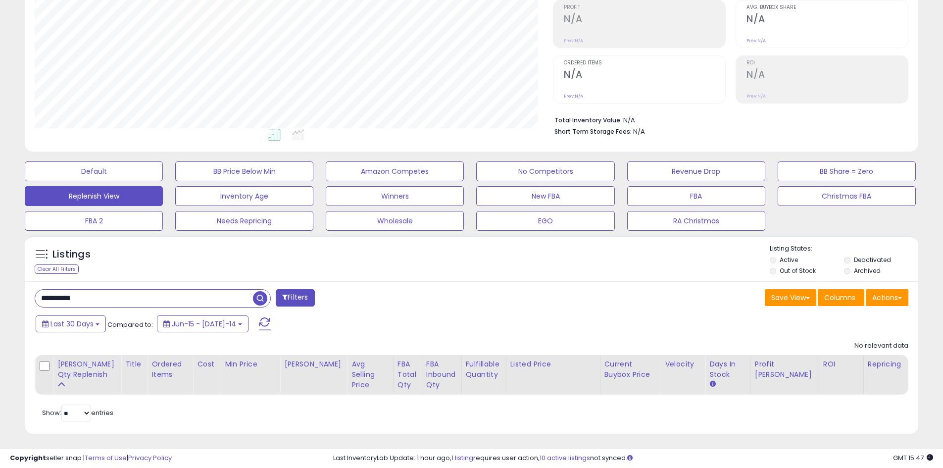
drag, startPoint x: 108, startPoint y: 292, endPoint x: -5, endPoint y: 290, distance: 113.4
click at [0, 290] on html "Unable to login Retrieving listings data.. has not yet accepted the Terms of Us…" at bounding box center [471, 84] width 943 height 468
paste input "text"
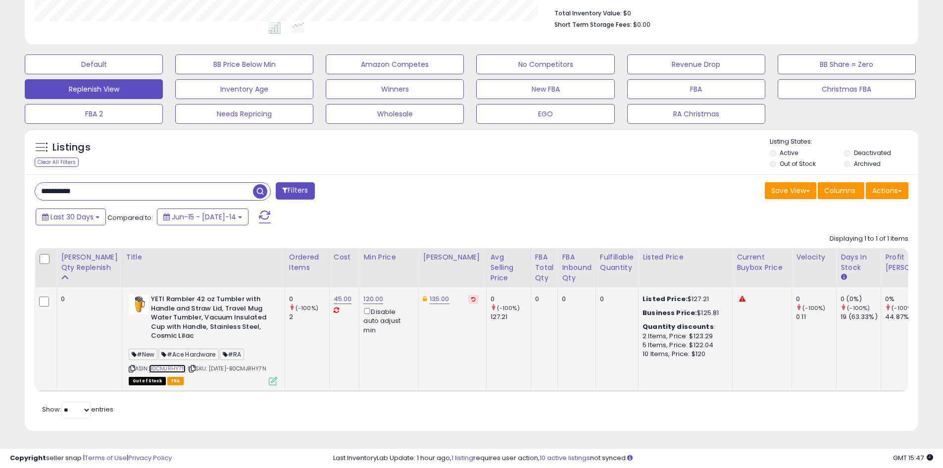
click at [160, 364] on link "B0CMJRHY7N" at bounding box center [167, 368] width 37 height 8
drag, startPoint x: 774, startPoint y: 301, endPoint x: 781, endPoint y: 301, distance: 7.4
click at [796, 312] on div "0.11" at bounding box center [816, 316] width 40 height 9
drag, startPoint x: 157, startPoint y: 294, endPoint x: 167, endPoint y: 304, distance: 14.7
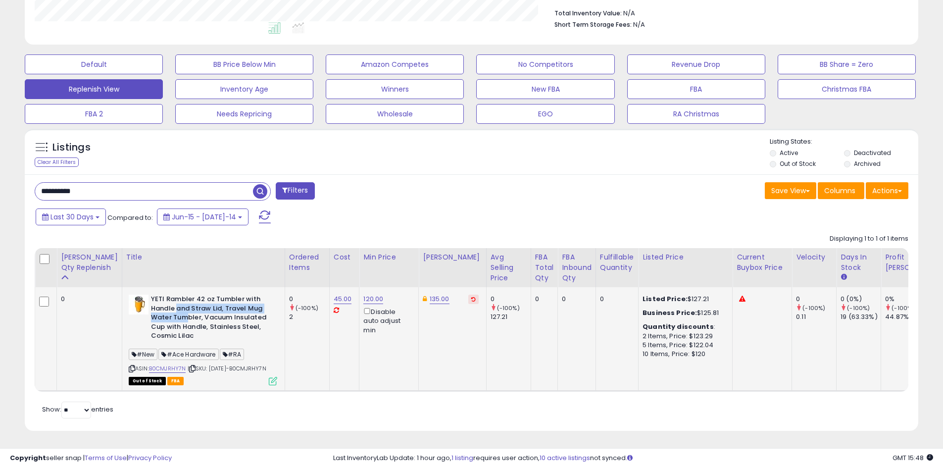
click at [167, 304] on b "YETI Rambler 42 oz Tumbler with Handle and Straw Lid, Travel Mug Water Tumbler,…" at bounding box center [211, 319] width 120 height 49
drag, startPoint x: 145, startPoint y: 295, endPoint x: 155, endPoint y: 313, distance: 21.7
click at [155, 313] on b "YETI Rambler 42 oz Tumbler with Handle and Straw Lid, Travel Mug Water Tumbler,…" at bounding box center [211, 319] width 120 height 49
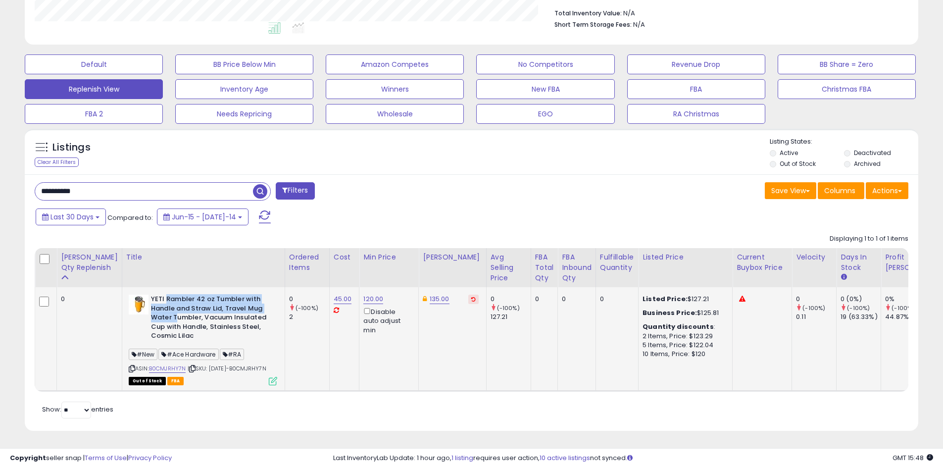
drag, startPoint x: 148, startPoint y: 289, endPoint x: 159, endPoint y: 306, distance: 20.7
click at [159, 306] on b "YETI Rambler 42 oz Tumbler with Handle and Straw Lid, Travel Mug Water Tumbler,…" at bounding box center [211, 319] width 120 height 49
click at [151, 319] on b "YETI Rambler 42 oz Tumbler with Handle and Straw Lid, Travel Mug Water Tumbler,…" at bounding box center [211, 319] width 120 height 49
click at [151, 295] on b "YETI Rambler 42 oz Tumbler with Handle and Straw Lid, Travel Mug Water Tumbler,…" at bounding box center [211, 319] width 120 height 49
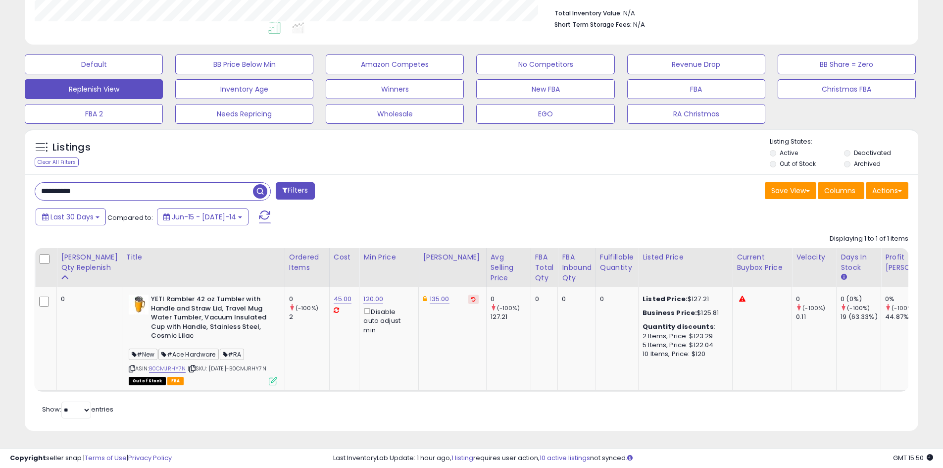
drag, startPoint x: 95, startPoint y: 174, endPoint x: 30, endPoint y: 175, distance: 65.3
click at [30, 182] on div "**********" at bounding box center [249, 192] width 445 height 20
paste input "text"
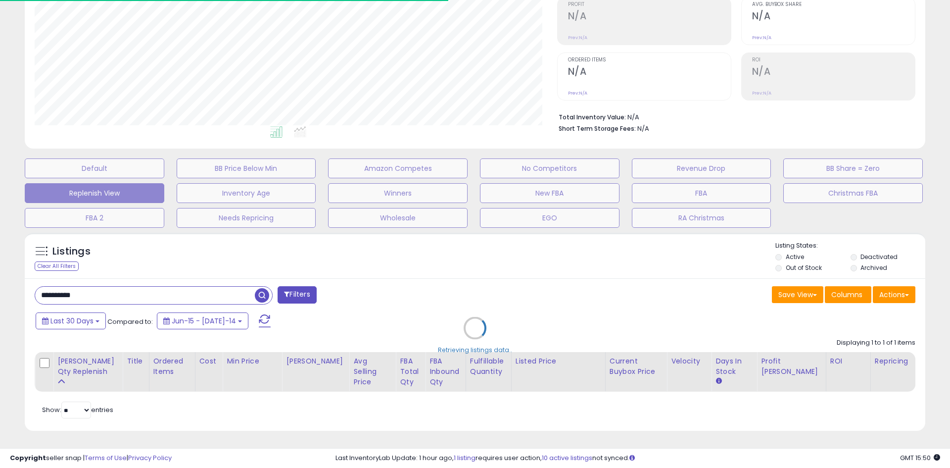
drag, startPoint x: 278, startPoint y: 265, endPoint x: 296, endPoint y: 263, distance: 17.9
click at [277, 265] on div "Retrieving listings data.." at bounding box center [475, 335] width 916 height 215
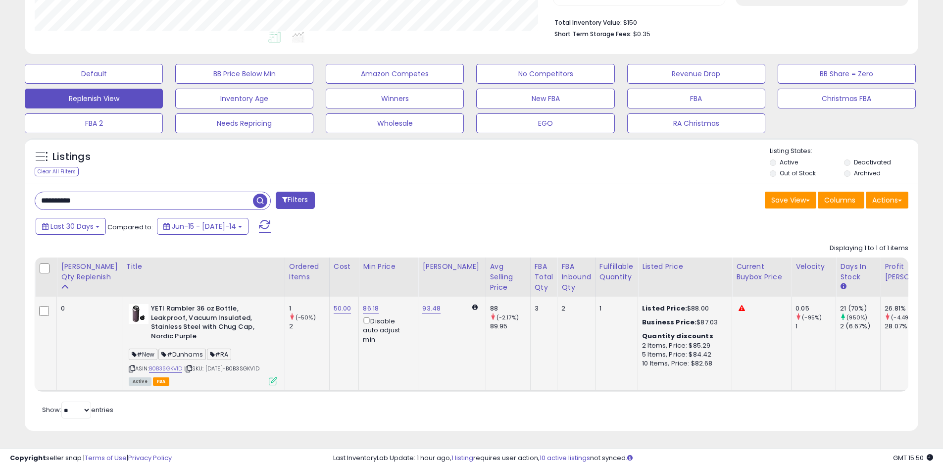
scroll to position [203, 518]
drag, startPoint x: 155, startPoint y: 295, endPoint x: 157, endPoint y: 315, distance: 19.9
click at [157, 315] on b "YETI Rambler 36 oz Bottle, Leakproof, Vacuum Insulated, Stainless Steel with Ch…" at bounding box center [211, 323] width 120 height 39
click at [157, 313] on b "YETI Rambler 36 oz Bottle, Leakproof, Vacuum Insulated, Stainless Steel with Ch…" at bounding box center [211, 323] width 120 height 39
click at [149, 364] on link "B0B3SGKV1D" at bounding box center [166, 368] width 34 height 8
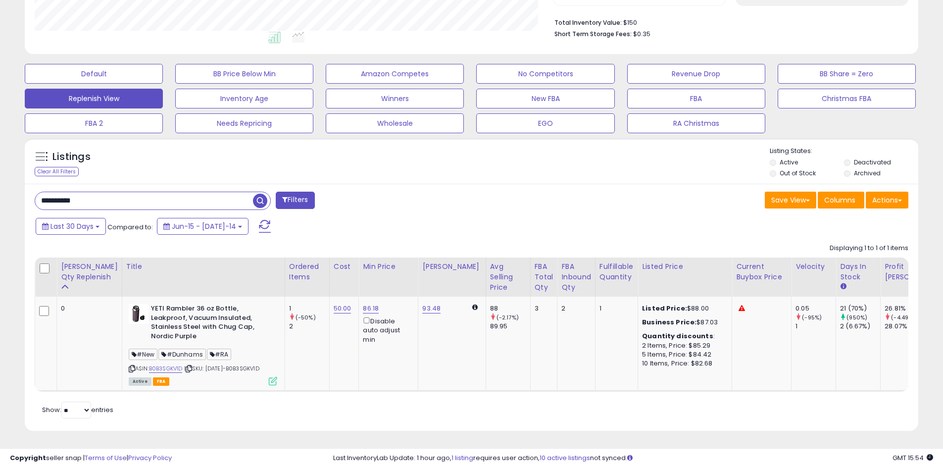
drag, startPoint x: 91, startPoint y: 177, endPoint x: 23, endPoint y: 177, distance: 67.8
click at [23, 177] on div "Listings Clear All Filters" at bounding box center [471, 288] width 908 height 310
paste input "text"
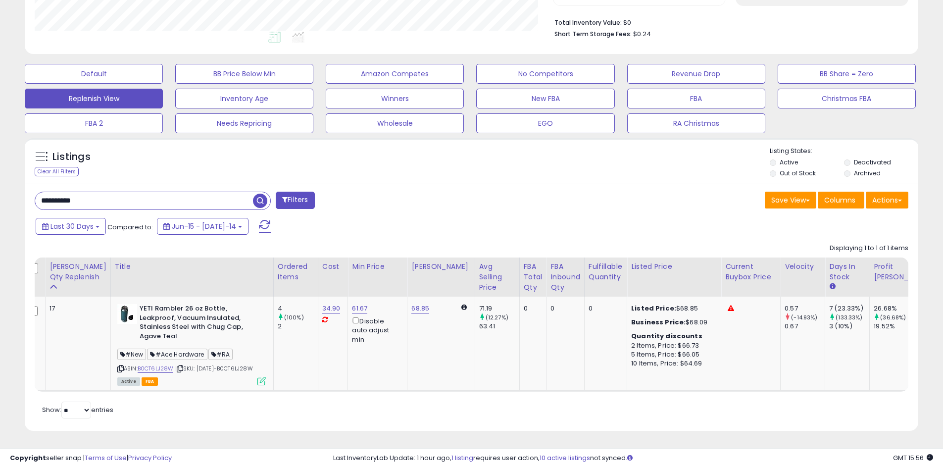
scroll to position [0, 0]
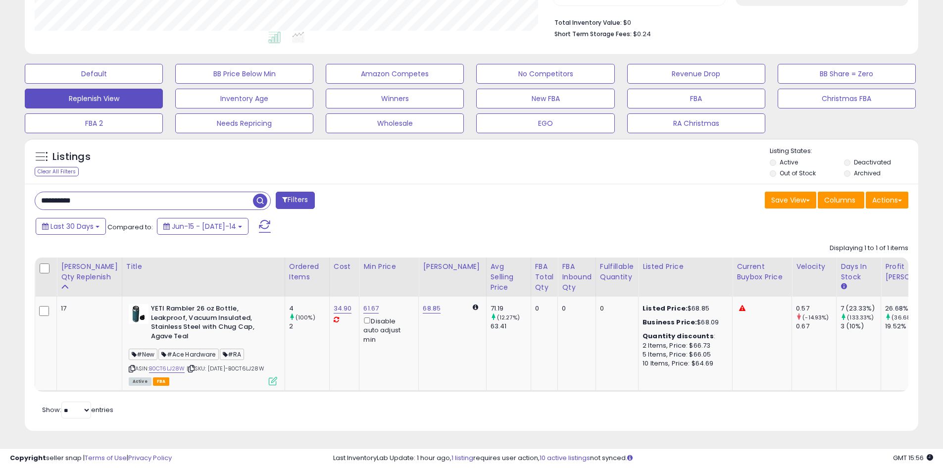
click at [513, 192] on div "Save View Save As New View Update Current View Columns Actions Import Export Vi…" at bounding box center [694, 201] width 445 height 19
click at [153, 364] on link "B0CT6LJ28W" at bounding box center [167, 368] width 36 height 8
click at [100, 192] on input "**********" at bounding box center [144, 200] width 218 height 17
paste input "text"
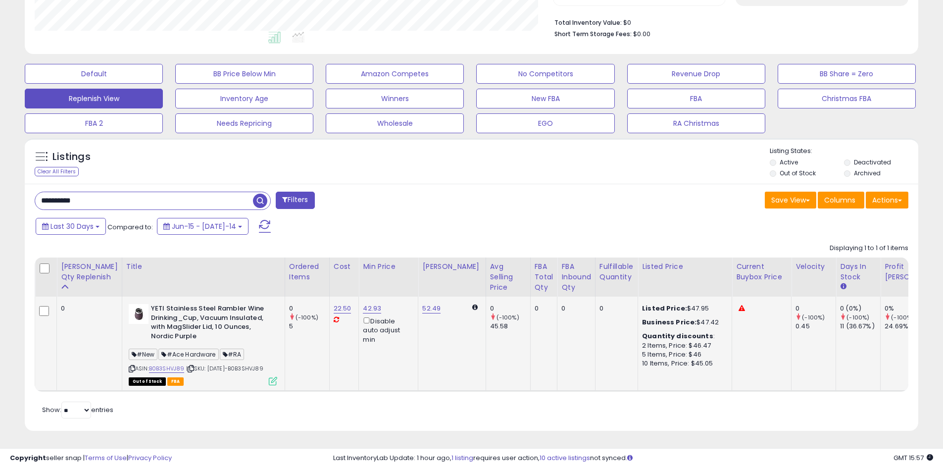
scroll to position [203, 518]
drag, startPoint x: 128, startPoint y: 173, endPoint x: 41, endPoint y: 182, distance: 88.0
click at [31, 184] on div "**********" at bounding box center [472, 307] width 894 height 247
click at [100, 192] on input "**********" at bounding box center [144, 200] width 218 height 17
drag, startPoint x: 100, startPoint y: 186, endPoint x: 21, endPoint y: 183, distance: 79.3
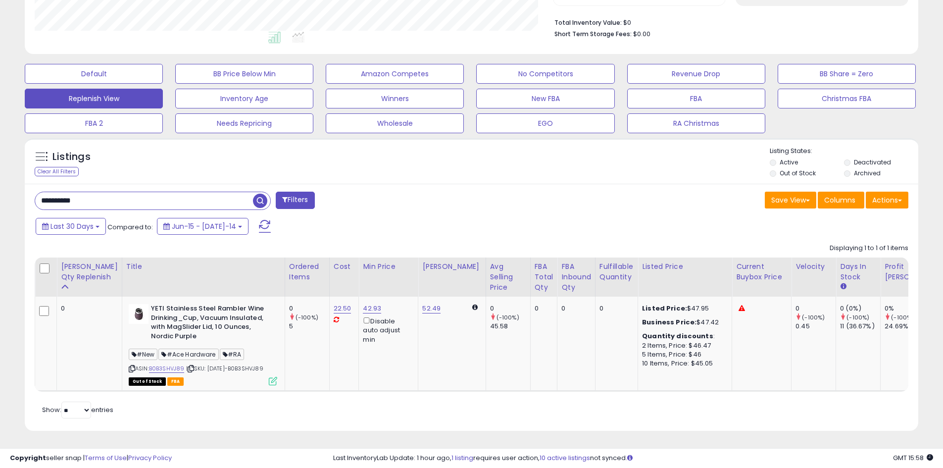
click at [21, 183] on div "Listings Clear All Filters" at bounding box center [471, 288] width 908 height 310
paste input "text"
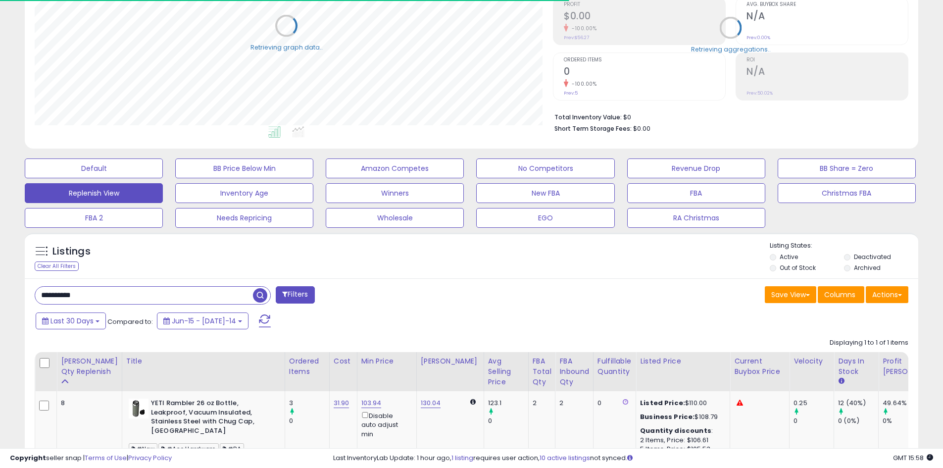
scroll to position [494841, 494526]
click at [413, 258] on div "Listings Clear All Filters Listing States:" at bounding box center [472, 258] width 894 height 34
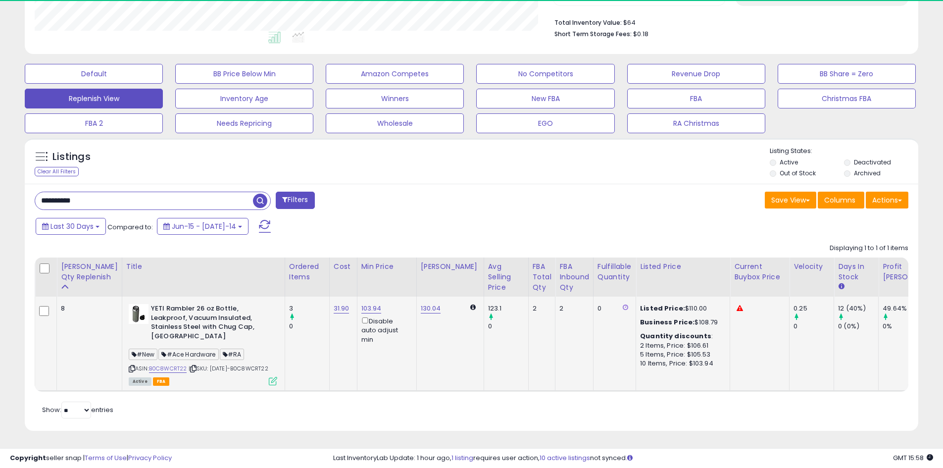
scroll to position [203, 518]
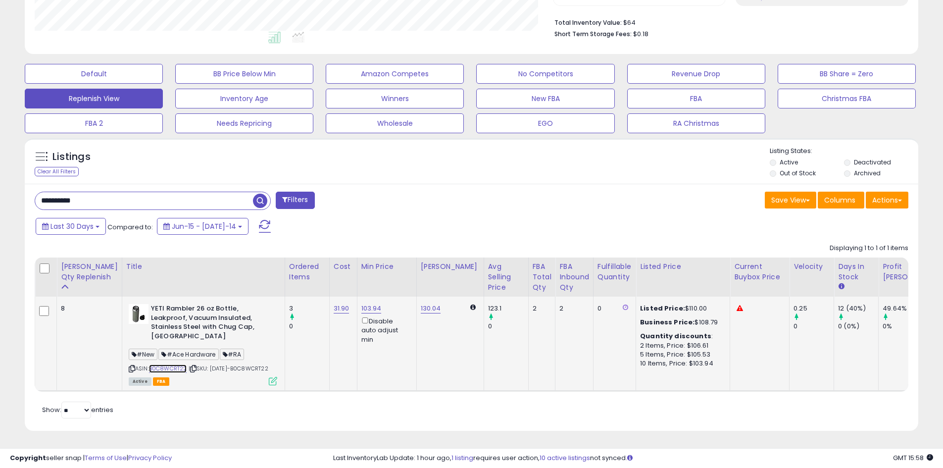
click at [161, 364] on link "B0C8WCRT22" at bounding box center [168, 368] width 38 height 8
drag, startPoint x: 98, startPoint y: 181, endPoint x: 31, endPoint y: 186, distance: 67.0
click at [31, 192] on div "**********" at bounding box center [249, 202] width 445 height 20
paste input "text"
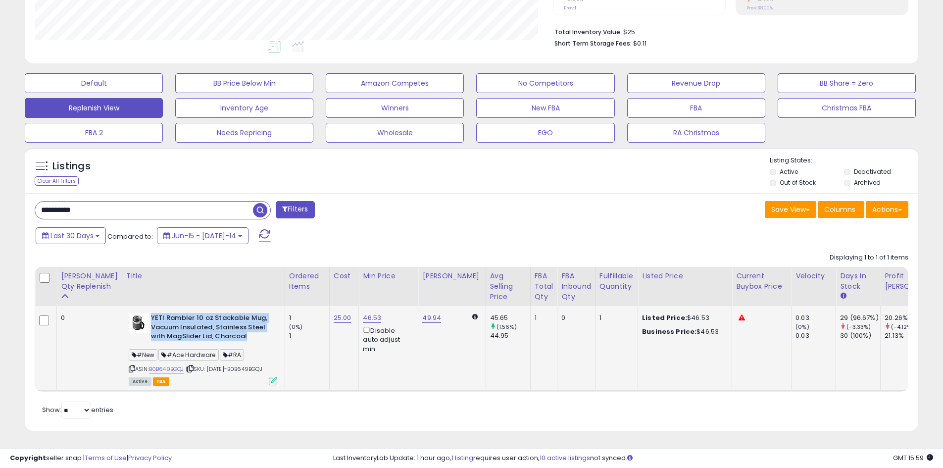
drag, startPoint x: 132, startPoint y: 303, endPoint x: 232, endPoint y: 323, distance: 101.5
click at [232, 323] on b "YETI Rambler 10 oz Stackable Mug, Vacuum Insulated, Stainless Steel with MagSli…" at bounding box center [211, 328] width 120 height 30
drag, startPoint x: 218, startPoint y: 323, endPoint x: 162, endPoint y: 307, distance: 58.3
click at [162, 313] on b "YETI Rambler 10 oz Stackable Mug, Vacuum Insulated, Stainless Steel with MagSli…" at bounding box center [211, 328] width 120 height 30
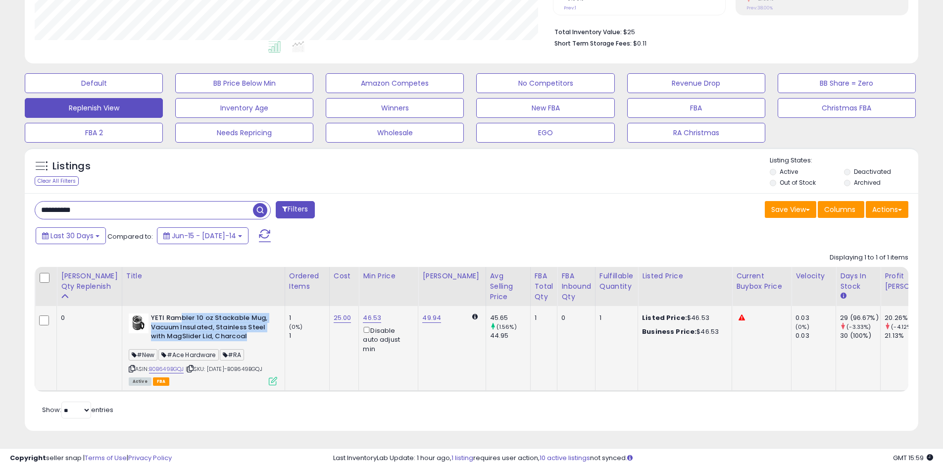
click at [162, 313] on b "YETI Rambler 10 oz Stackable Mug, Vacuum Insulated, Stainless Steel with MagSli…" at bounding box center [211, 328] width 120 height 30
drag, startPoint x: 132, startPoint y: 303, endPoint x: 223, endPoint y: 319, distance: 92.1
click at [223, 319] on b "YETI Rambler 10 oz Stackable Mug, Vacuum Insulated, Stainless Steel with MagSli…" at bounding box center [211, 328] width 120 height 30
click at [223, 320] on b "YETI Rambler 10 oz Stackable Mug, Vacuum Insulated, Stainless Steel with MagSli…" at bounding box center [211, 328] width 120 height 30
click at [219, 320] on b "YETI Rambler 10 oz Stackable Mug, Vacuum Insulated, Stainless Steel with MagSli…" at bounding box center [211, 328] width 120 height 30
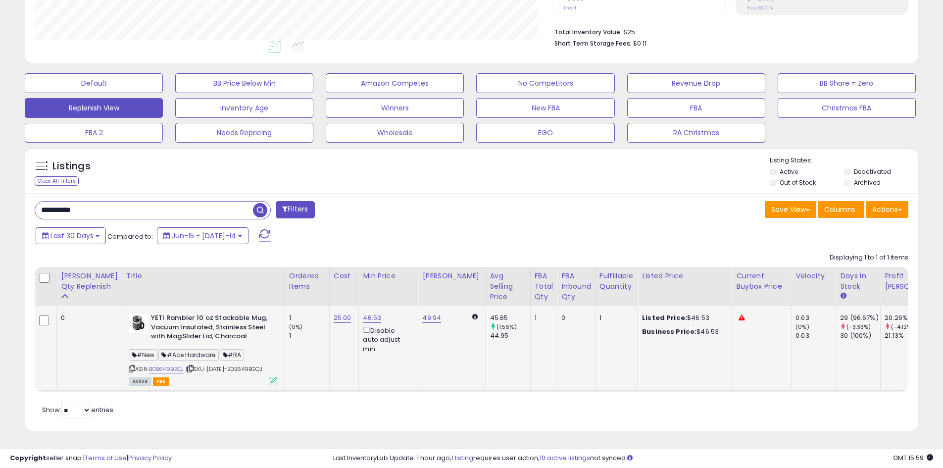
click at [155, 313] on b "YETI Rambler 10 oz Stackable Mug, Vacuum Insulated, Stainless Steel with MagSli…" at bounding box center [211, 328] width 120 height 30
drag, startPoint x: 131, startPoint y: 302, endPoint x: 223, endPoint y: 320, distance: 93.3
click at [223, 320] on b "YETI Rambler 10 oz Stackable Mug, Vacuum Insulated, Stainless Steel with MagSli…" at bounding box center [211, 328] width 120 height 30
click at [149, 365] on link "B0B649BGQJ" at bounding box center [166, 369] width 35 height 8
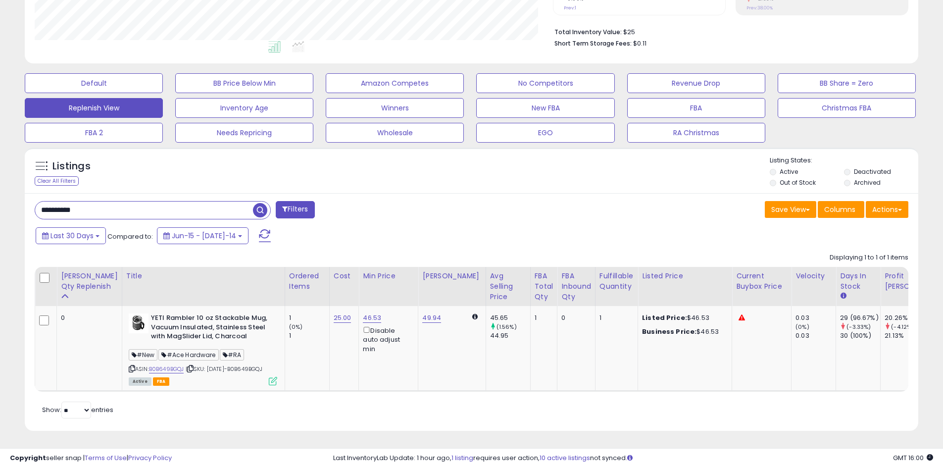
drag, startPoint x: 101, startPoint y: 190, endPoint x: 32, endPoint y: 186, distance: 69.4
click at [32, 201] on div "**********" at bounding box center [249, 211] width 445 height 20
paste input "text"
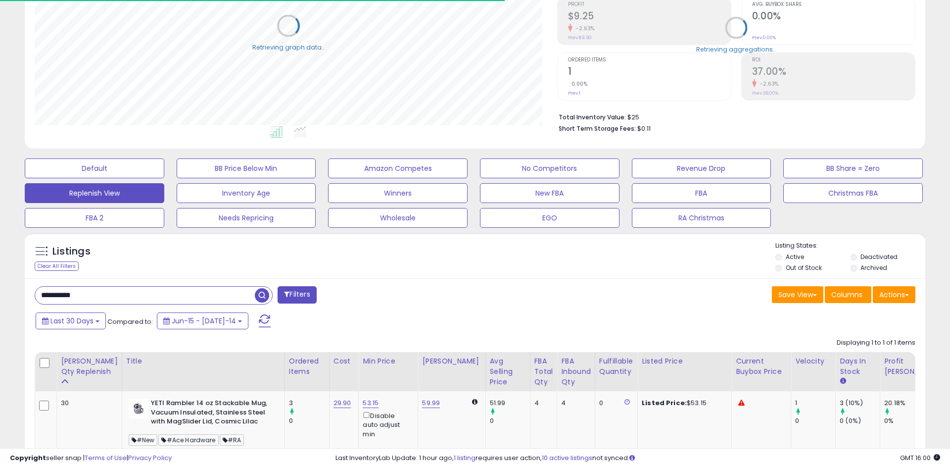
click at [307, 264] on div "Listings Clear All Filters Active" at bounding box center [475, 375] width 901 height 284
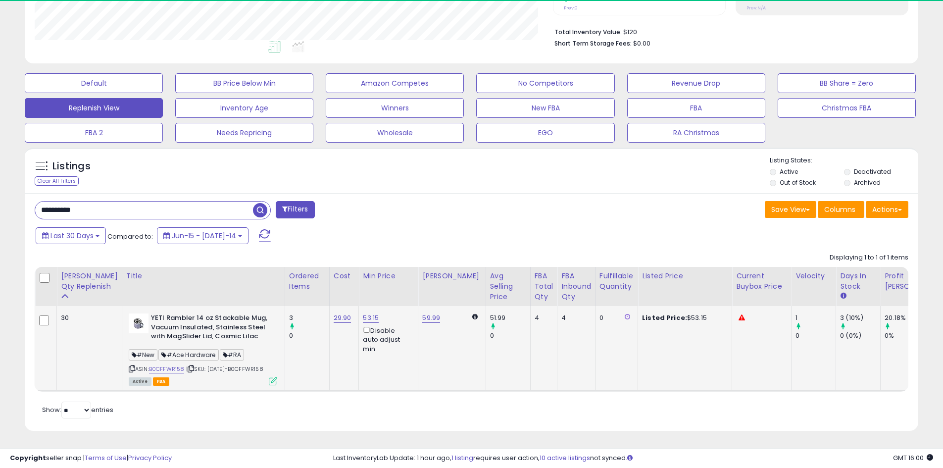
scroll to position [203, 518]
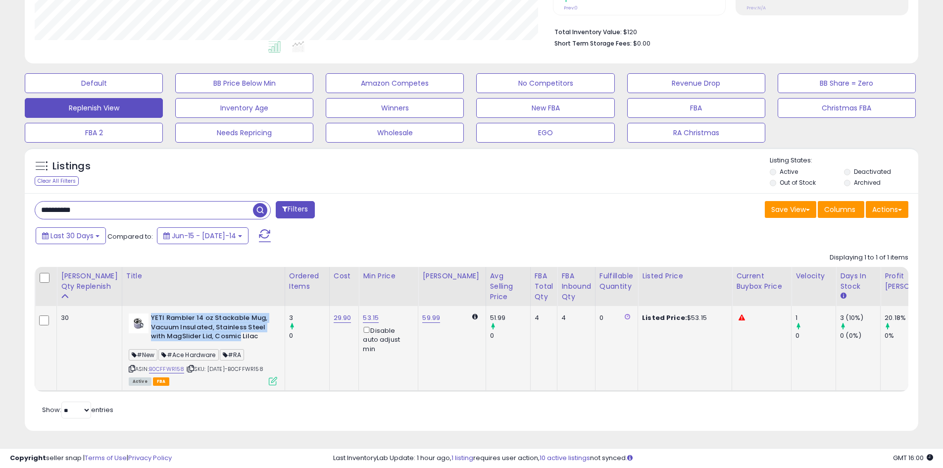
drag, startPoint x: 133, startPoint y: 311, endPoint x: 221, endPoint y: 330, distance: 90.1
click at [221, 330] on b "YETI Rambler 14 oz Stackable Mug, Vacuum Insulated, Stainless Steel with MagSli…" at bounding box center [211, 328] width 120 height 30
click at [572, 406] on div "Retrieving listings data.. Displaying 1 to 1 of 1 items [PERSON_NAME] Qty Reple…" at bounding box center [472, 334] width 874 height 173
click at [149, 365] on link "B0CFFWR158" at bounding box center [167, 369] width 36 height 8
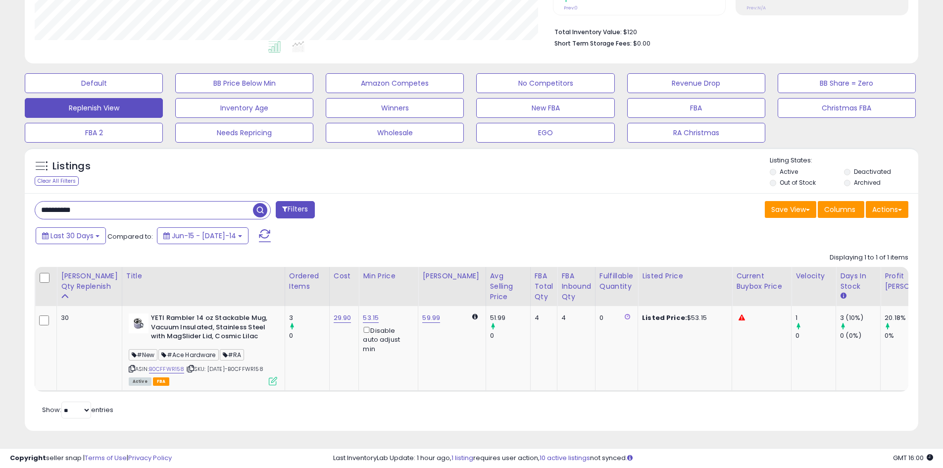
drag, startPoint x: 98, startPoint y: 200, endPoint x: 37, endPoint y: 200, distance: 60.9
click at [38, 201] on input "**********" at bounding box center [144, 209] width 218 height 17
paste input "text"
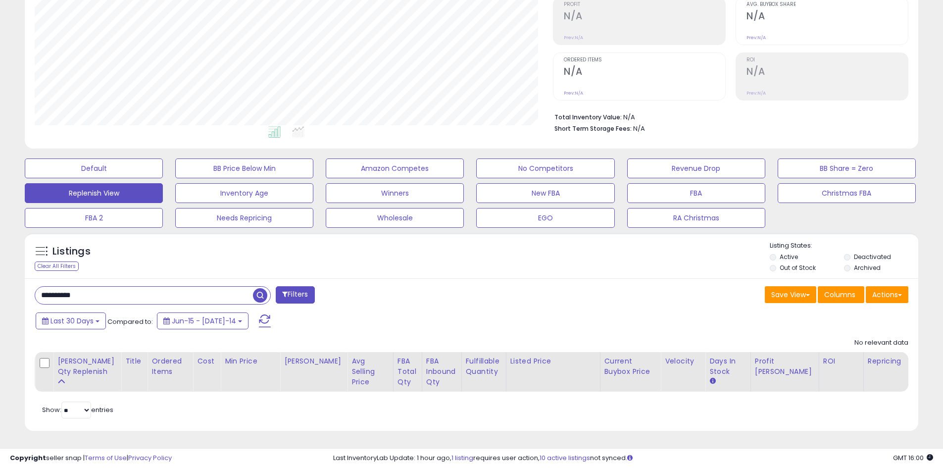
click at [424, 267] on div "Listings Clear All Filters Listing States:" at bounding box center [472, 258] width 894 height 34
click at [453, 264] on div "Listings Clear All Filters Listing States:" at bounding box center [472, 258] width 894 height 34
drag, startPoint x: 70, startPoint y: 294, endPoint x: 37, endPoint y: 289, distance: 33.0
click at [12, 295] on div "**********" at bounding box center [471, 166] width 933 height 554
paste input "text"
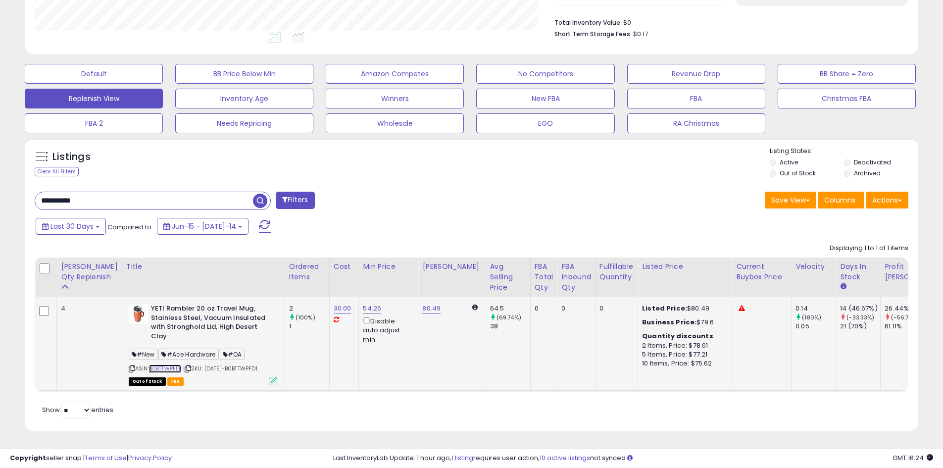
click at [154, 364] on link "B0BTTWPFD1" at bounding box center [165, 368] width 33 height 8
click at [111, 192] on input "**********" at bounding box center [144, 200] width 218 height 17
paste input "text"
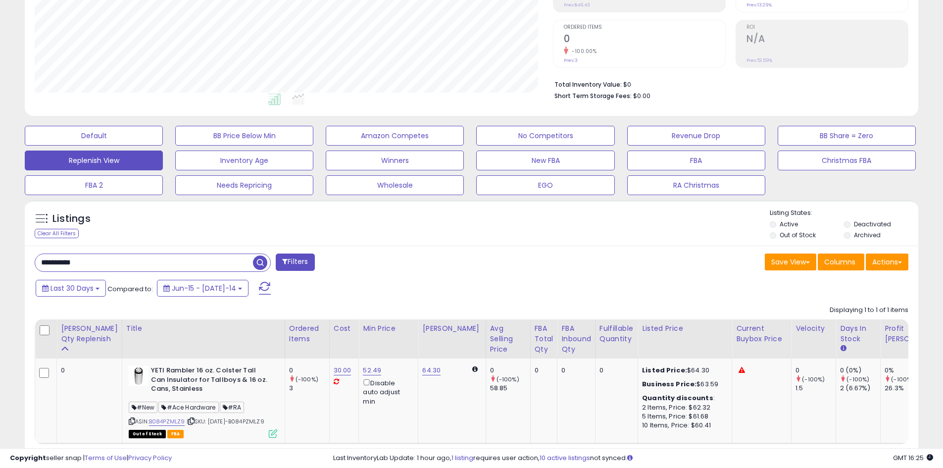
scroll to position [203, 0]
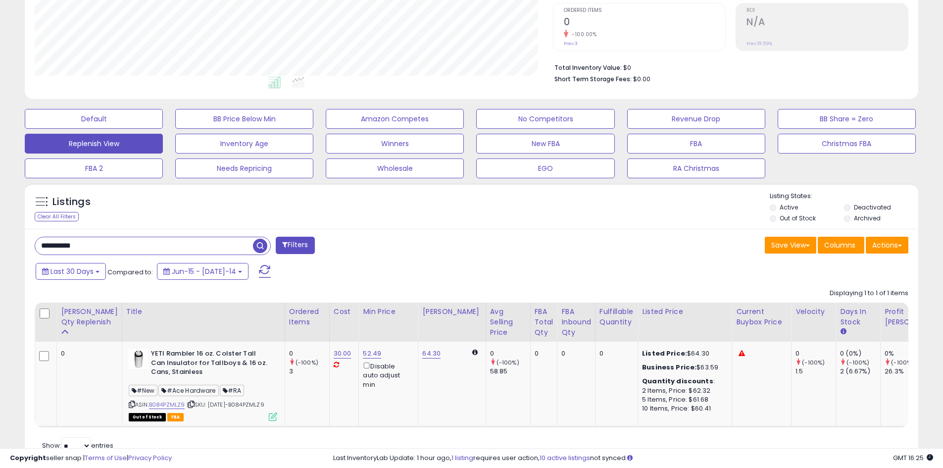
click at [419, 220] on div "Listings Clear All Filters Listing States:" at bounding box center [472, 209] width 894 height 34
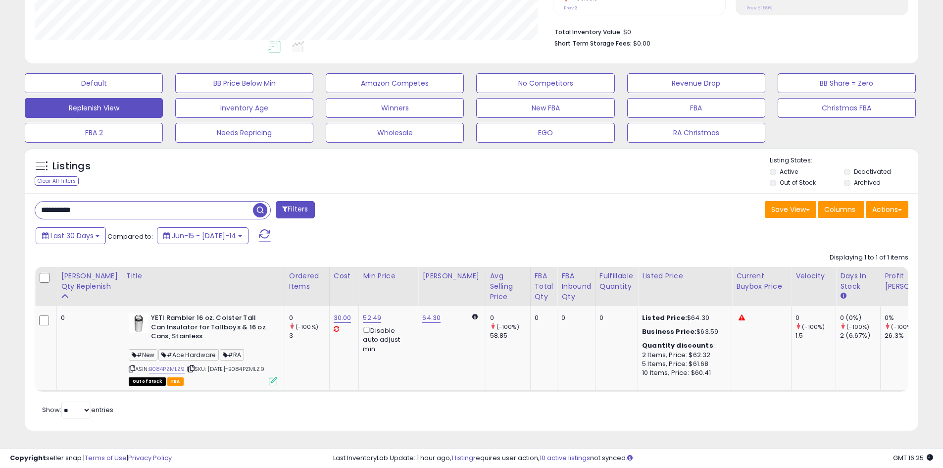
scroll to position [253, 0]
click at [431, 201] on div "**********" at bounding box center [249, 211] width 445 height 20
click at [129, 366] on icon at bounding box center [132, 368] width 6 height 5
click at [153, 365] on link "B084PZMLZ9" at bounding box center [167, 369] width 36 height 8
drag, startPoint x: 105, startPoint y: 192, endPoint x: 42, endPoint y: 192, distance: 63.4
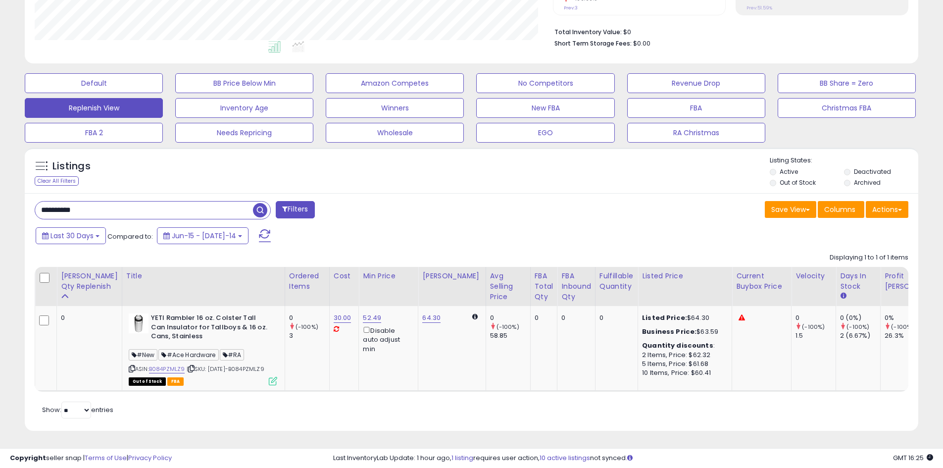
click at [42, 201] on input "**********" at bounding box center [144, 209] width 218 height 17
paste input "text"
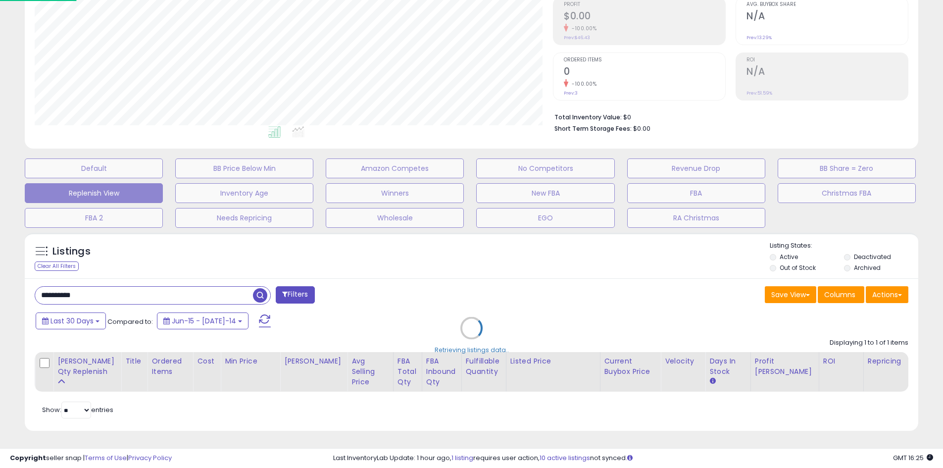
scroll to position [203, 523]
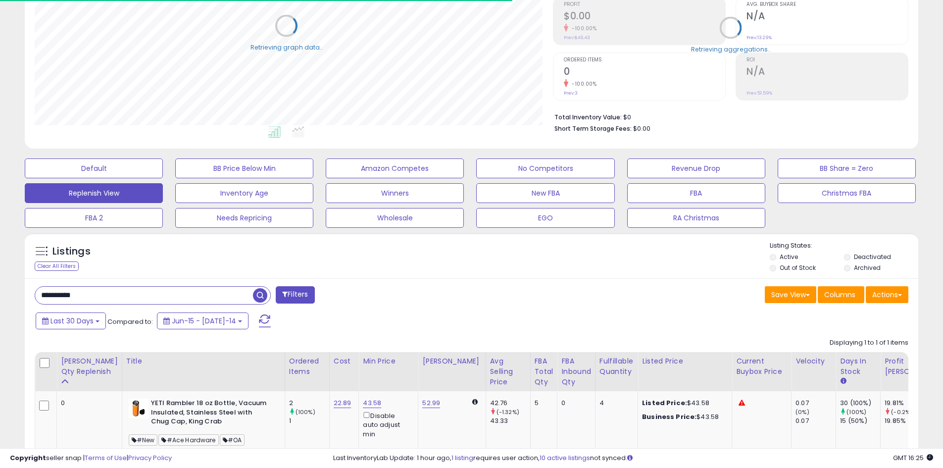
click at [321, 267] on div "Listings Clear All Filters Active" at bounding box center [472, 375] width 894 height 284
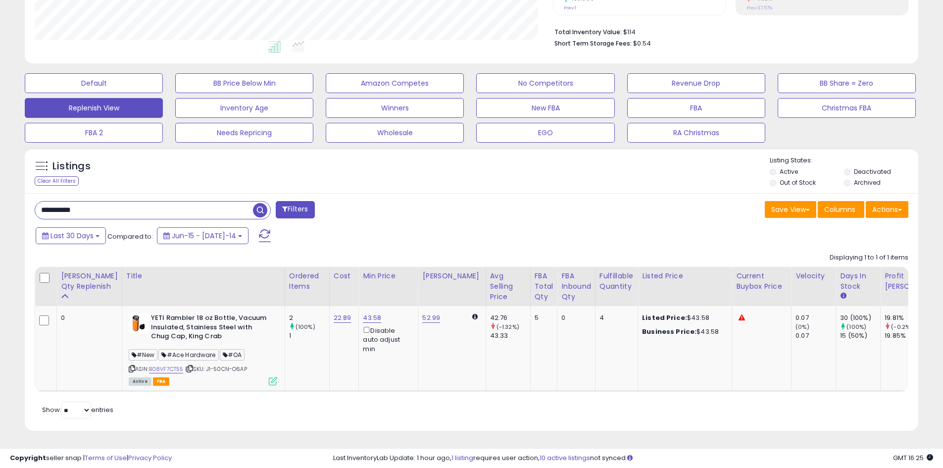
scroll to position [203, 518]
click at [162, 365] on link "B08VF7CT55" at bounding box center [166, 369] width 35 height 8
drag, startPoint x: 100, startPoint y: 204, endPoint x: 13, endPoint y: 199, distance: 86.3
click at [13, 199] on div "**********" at bounding box center [471, 123] width 933 height 640
paste input "text"
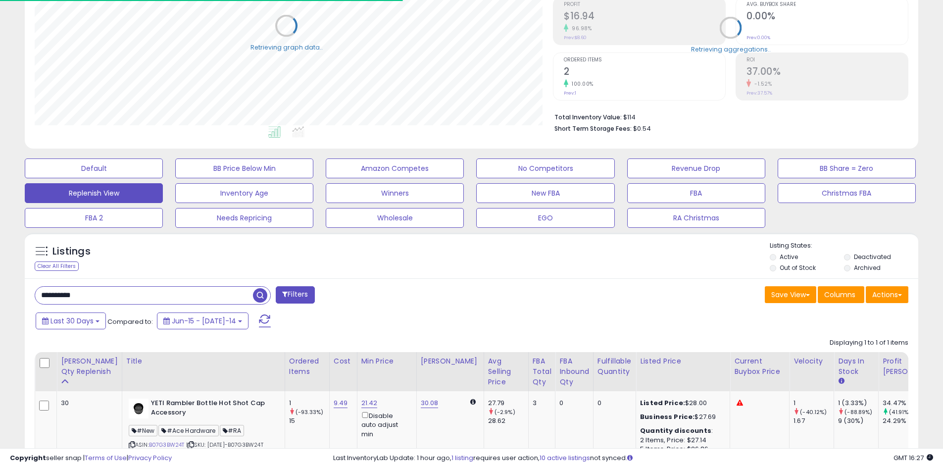
scroll to position [494841, 494526]
click at [380, 274] on div "Listings Clear All Filters Active" at bounding box center [472, 370] width 894 height 275
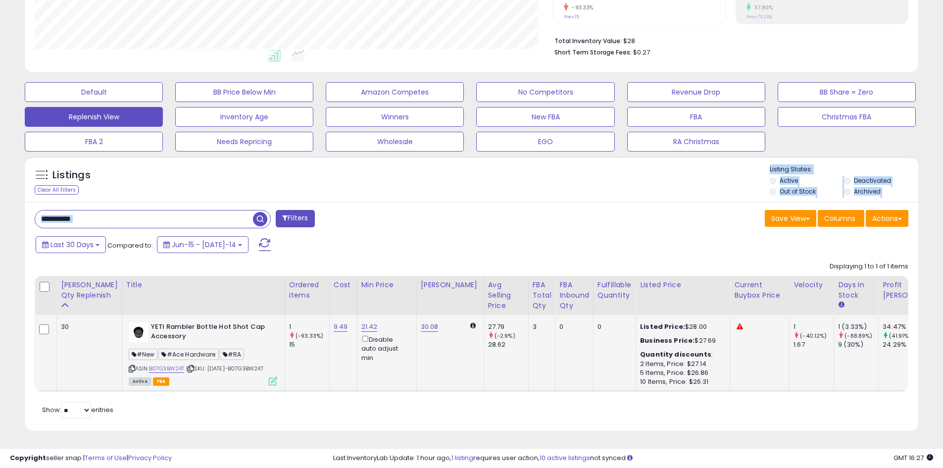
scroll to position [203, 518]
click at [156, 364] on link "B07G3BW24T" at bounding box center [167, 368] width 36 height 8
click at [97, 210] on input "**********" at bounding box center [144, 218] width 218 height 17
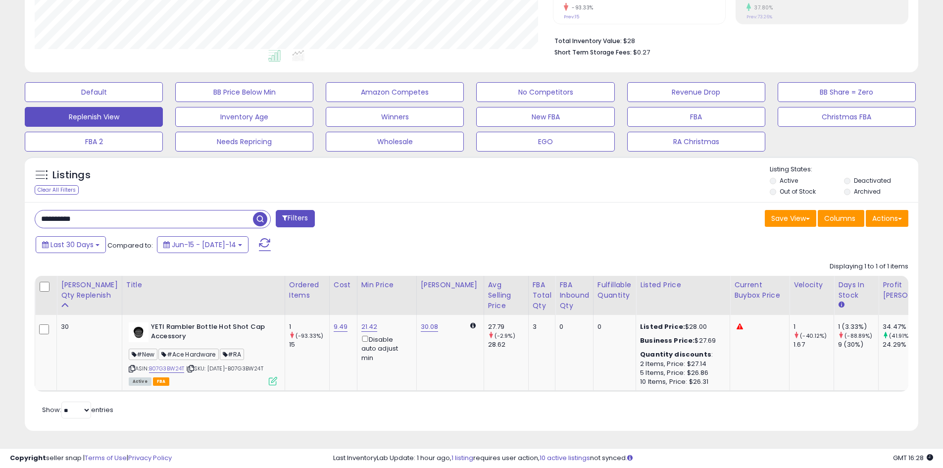
paste input "text"
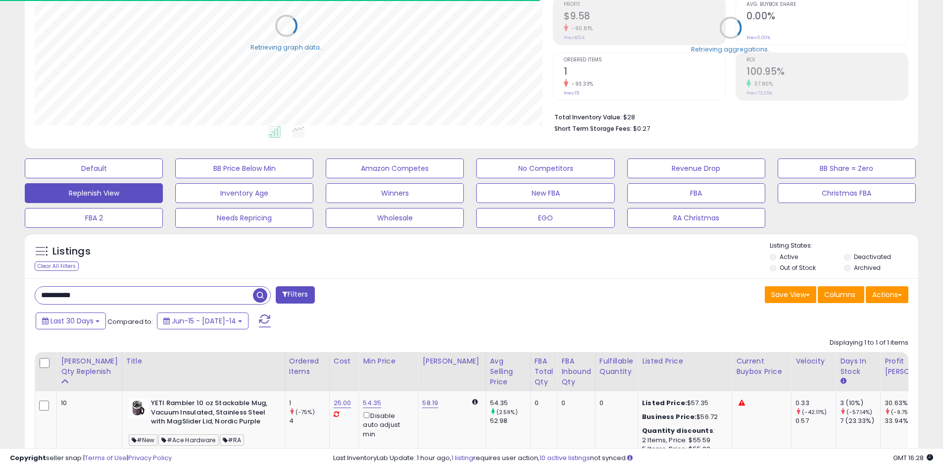
scroll to position [494841, 494526]
click at [377, 260] on div "Listings Clear All Filters Listing States:" at bounding box center [472, 258] width 894 height 34
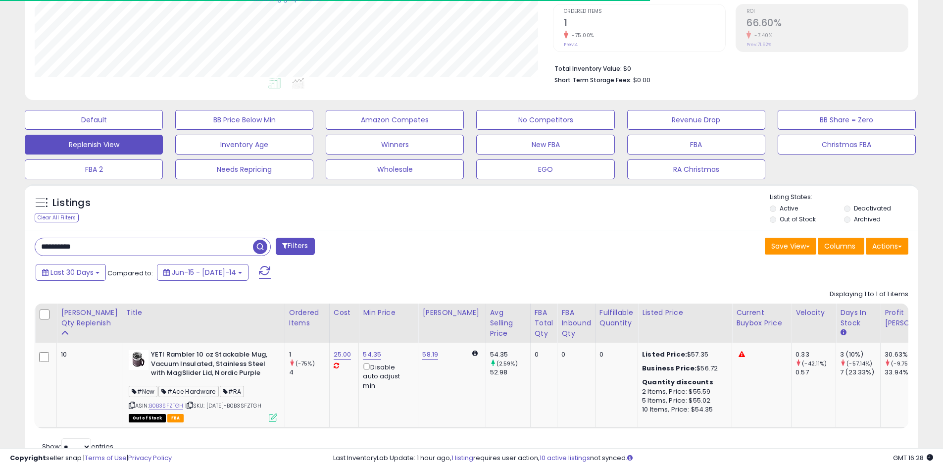
scroll to position [246, 0]
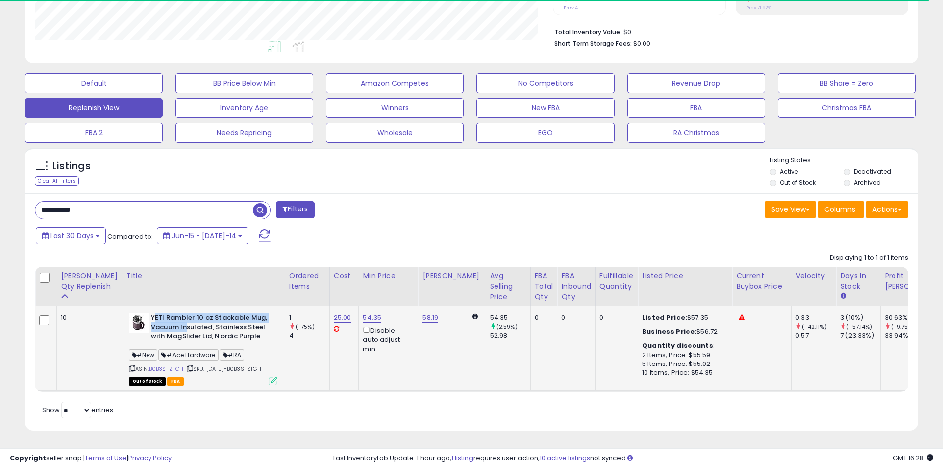
drag, startPoint x: 137, startPoint y: 312, endPoint x: 166, endPoint y: 318, distance: 30.2
click at [166, 318] on b "YETI Rambler 10 oz Stackable Mug, Vacuum Insulated, Stainless Steel with MagSli…" at bounding box center [211, 328] width 120 height 30
click at [167, 318] on b "YETI Rambler 10 oz Stackable Mug, Vacuum Insulated, Stainless Steel with MagSli…" at bounding box center [211, 328] width 120 height 30
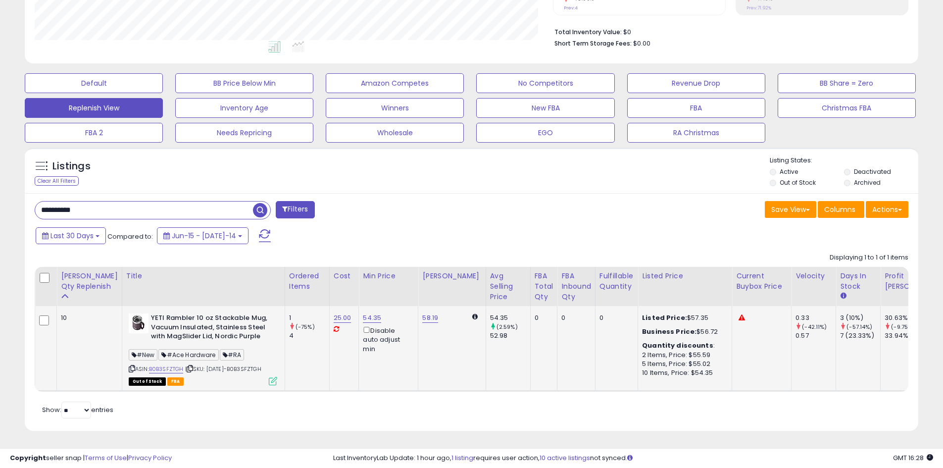
scroll to position [203, 518]
click at [154, 365] on link "B0B3SFZTGH" at bounding box center [166, 369] width 35 height 8
drag, startPoint x: 97, startPoint y: 200, endPoint x: 21, endPoint y: 201, distance: 75.8
click at [21, 201] on div "Listings Clear All Filters" at bounding box center [471, 293] width 908 height 301
paste input "text"
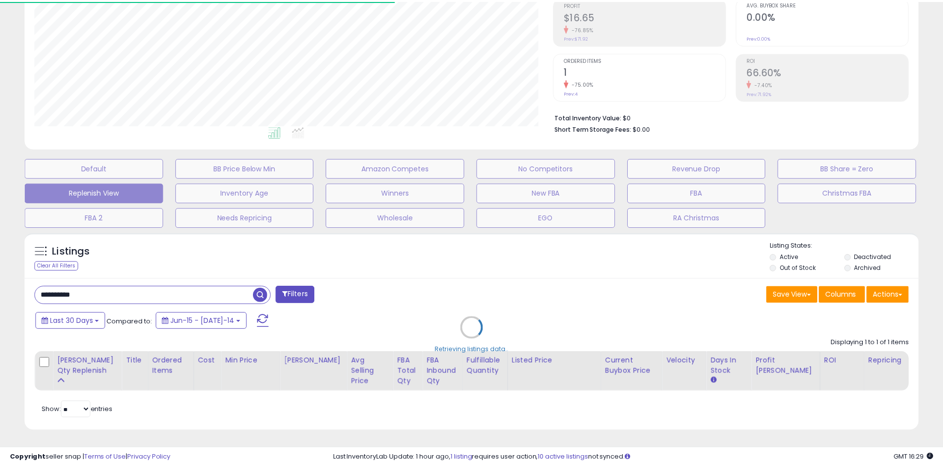
scroll to position [494841, 494526]
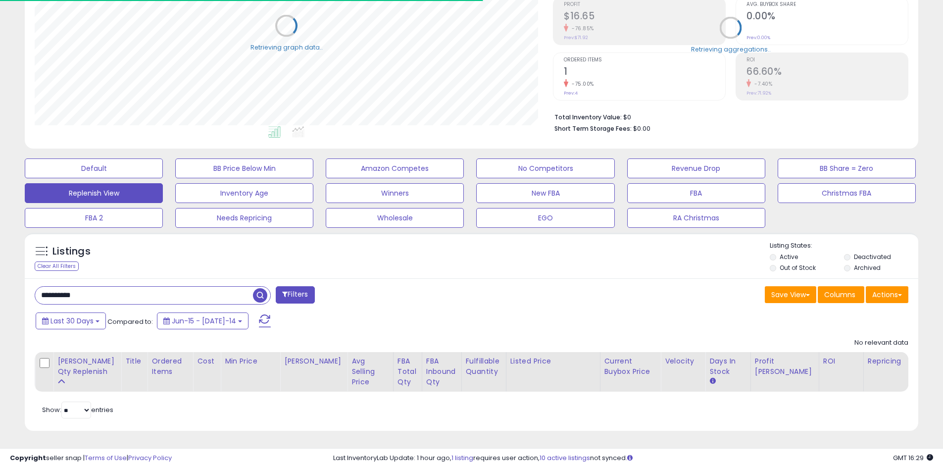
click at [359, 265] on div "Listings Clear All Filters Listing States:" at bounding box center [472, 258] width 894 height 34
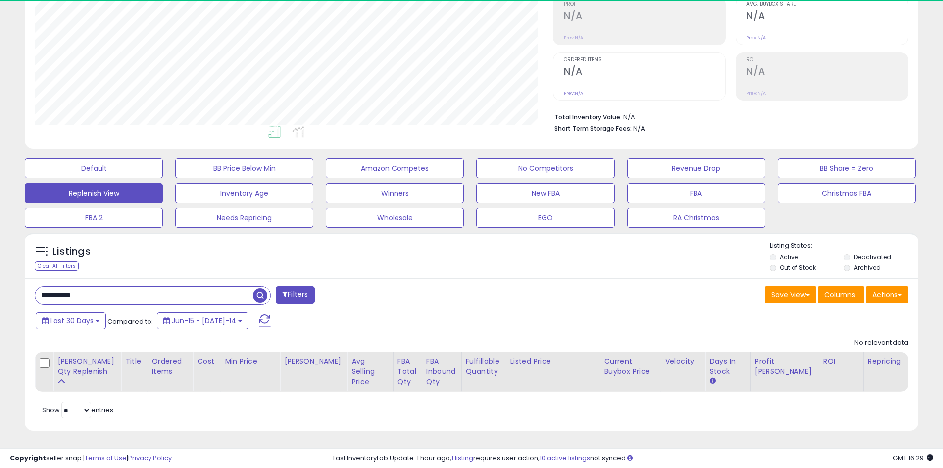
scroll to position [203, 518]
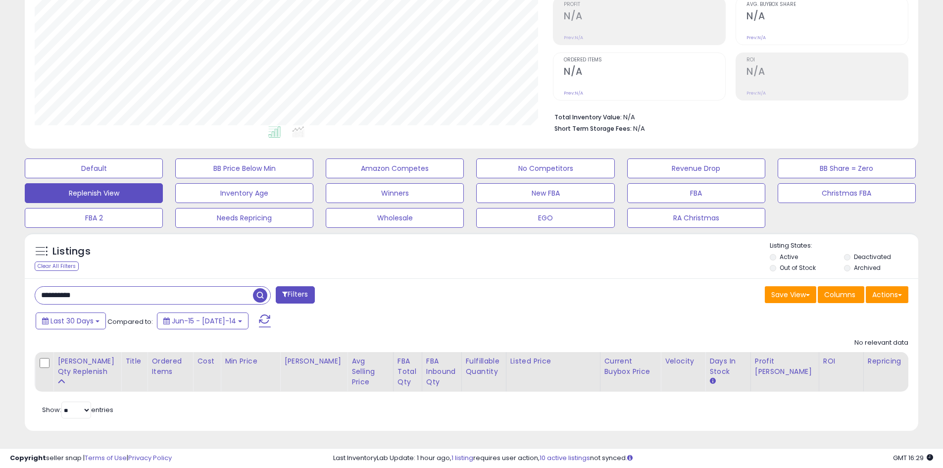
click at [383, 266] on div "Listings Clear All Filters Listing States:" at bounding box center [472, 258] width 894 height 34
drag, startPoint x: 390, startPoint y: 266, endPoint x: 406, endPoint y: 268, distance: 16.5
click at [390, 266] on div "Listings Clear All Filters Listing States:" at bounding box center [472, 258] width 894 height 34
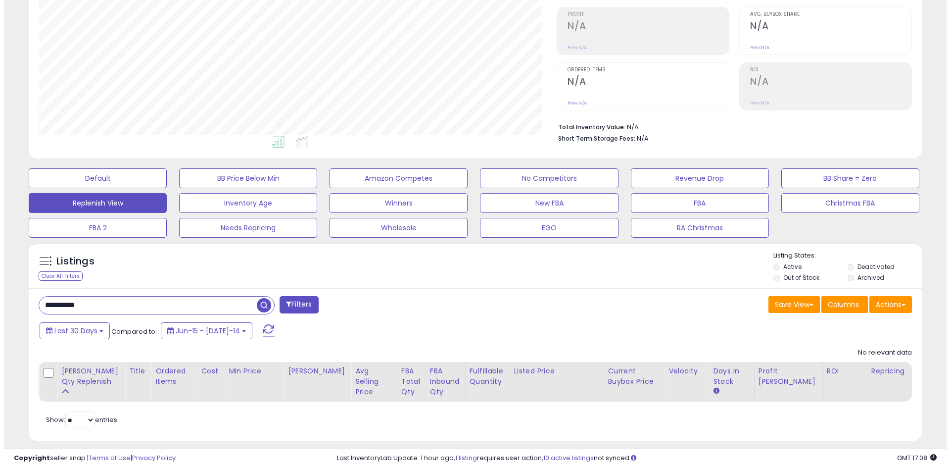
scroll to position [149, 0]
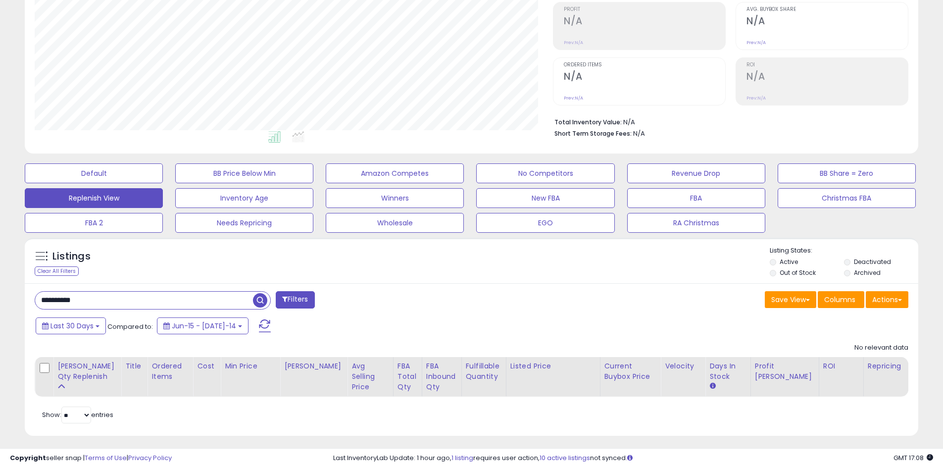
drag, startPoint x: 95, startPoint y: 289, endPoint x: 49, endPoint y: 291, distance: 46.1
click at [49, 291] on div "**********" at bounding box center [472, 359] width 894 height 153
drag, startPoint x: 93, startPoint y: 301, endPoint x: 38, endPoint y: 297, distance: 55.1
click at [32, 300] on div "**********" at bounding box center [249, 301] width 445 height 20
paste input "text"
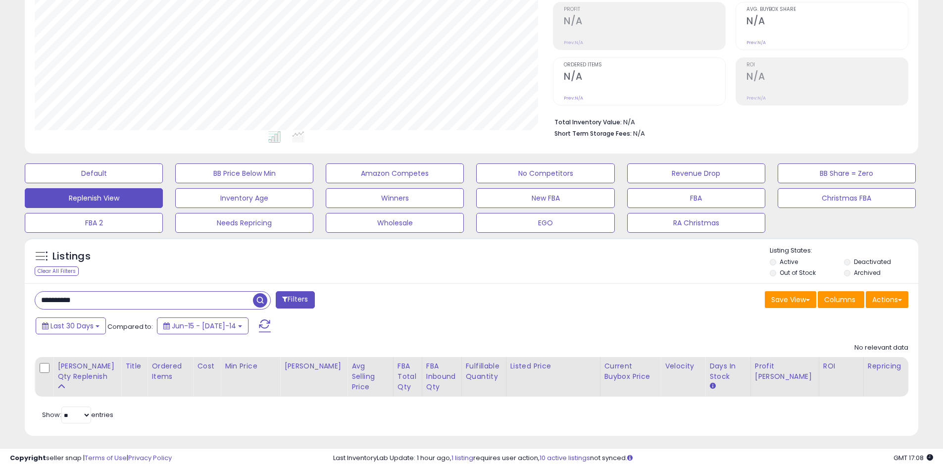
type input "**********"
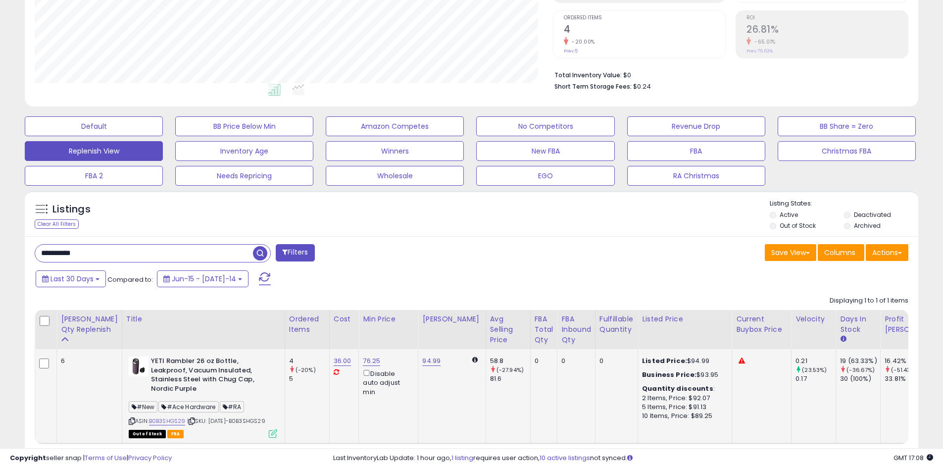
scroll to position [262, 0]
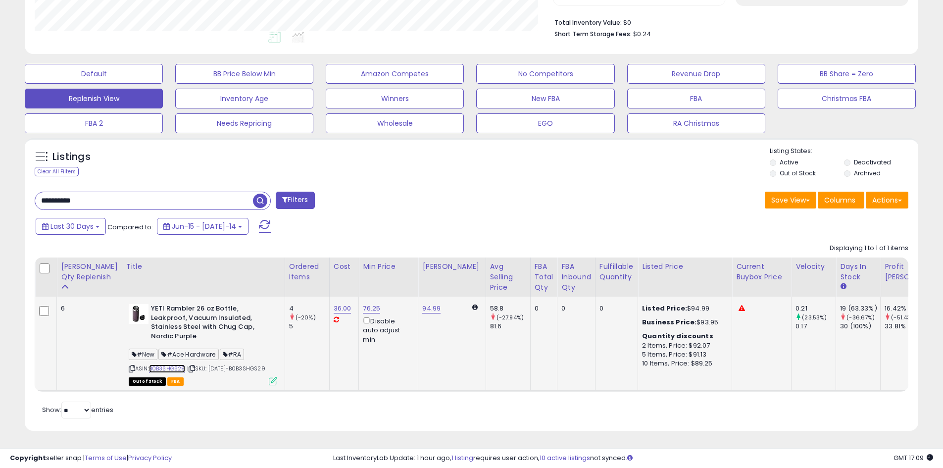
click at [154, 364] on link "B0B3SHGS29" at bounding box center [167, 368] width 37 height 8
